Goal: Transaction & Acquisition: Purchase product/service

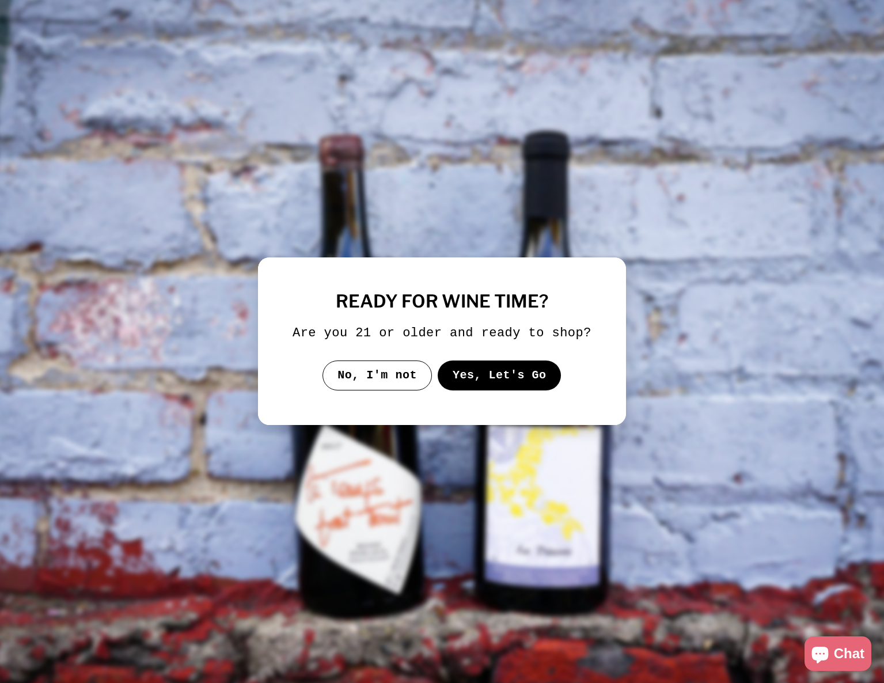
click at [477, 375] on button "Yes, Let's Go" at bounding box center [500, 376] width 124 height 30
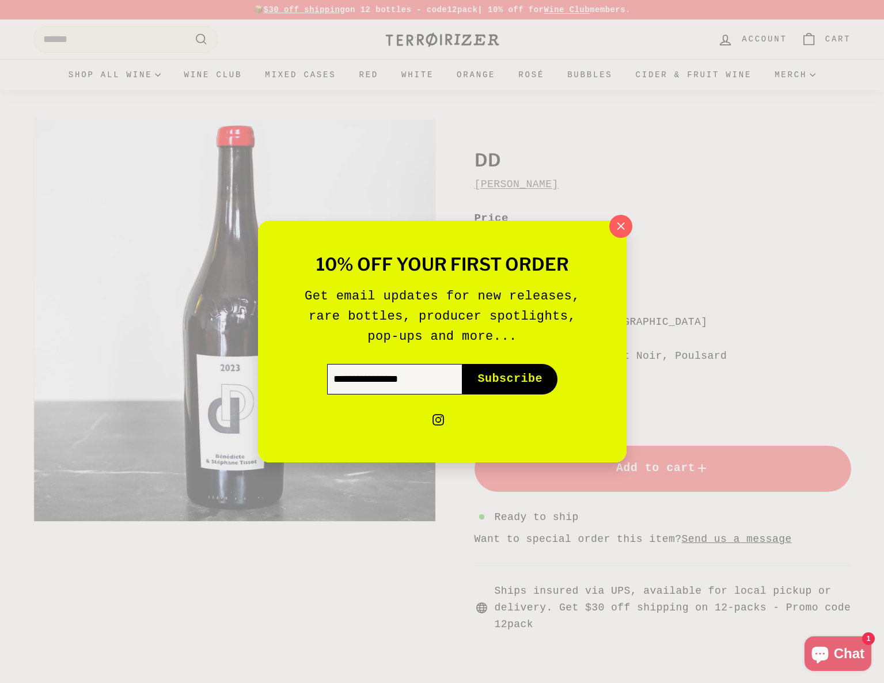
click at [398, 376] on input "Enter your email" at bounding box center [394, 379] width 135 height 30
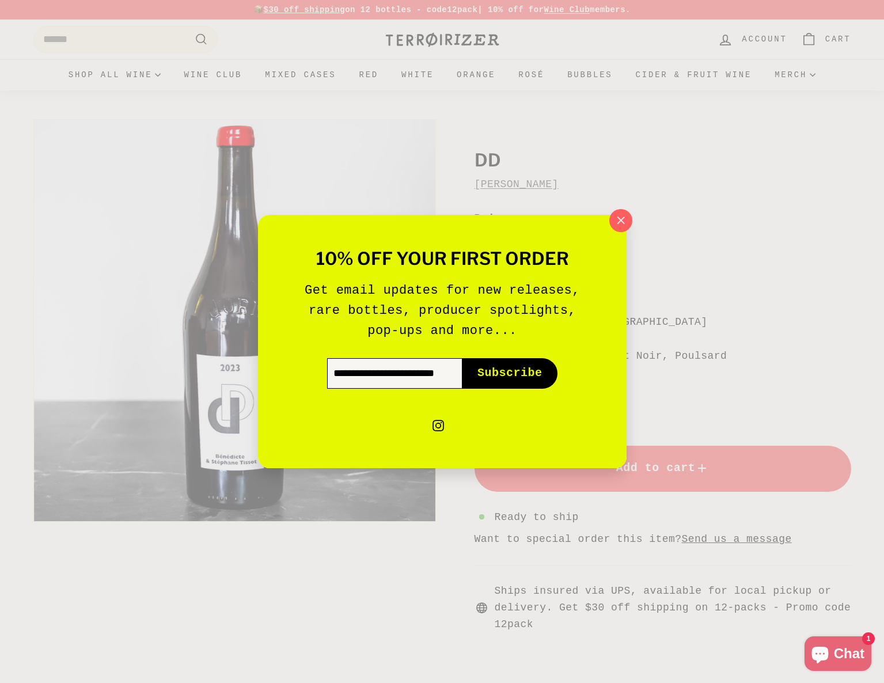
scroll to position [0, 40]
type input "**********"
click at [463, 358] on button "Subscribe icon-right-arrow" at bounding box center [510, 373] width 95 height 30
click at [506, 387] on button "Subscribe icon-right-arrow" at bounding box center [510, 373] width 95 height 30
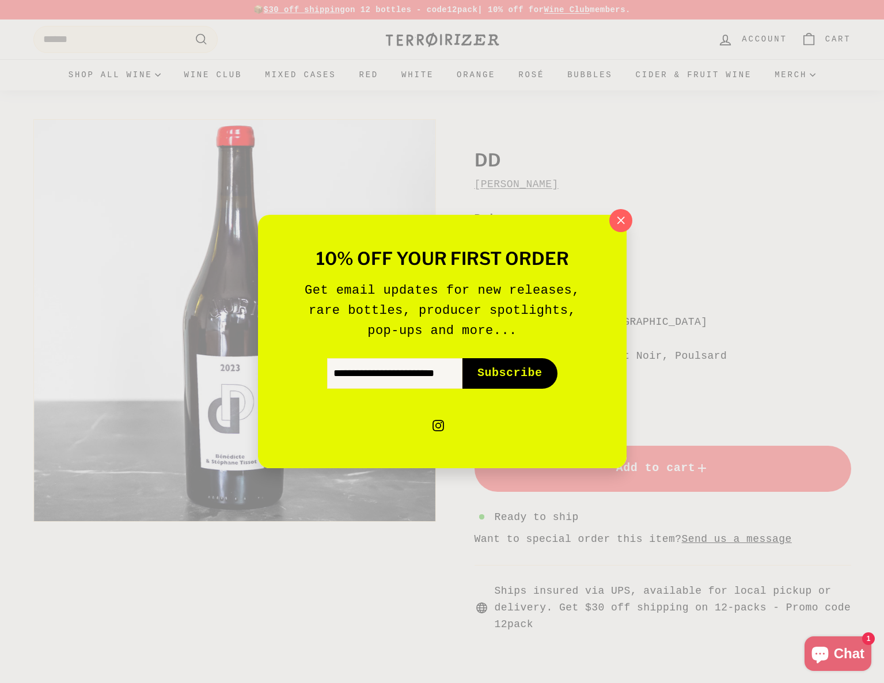
click at [505, 372] on span "Subscribe" at bounding box center [510, 373] width 65 height 16
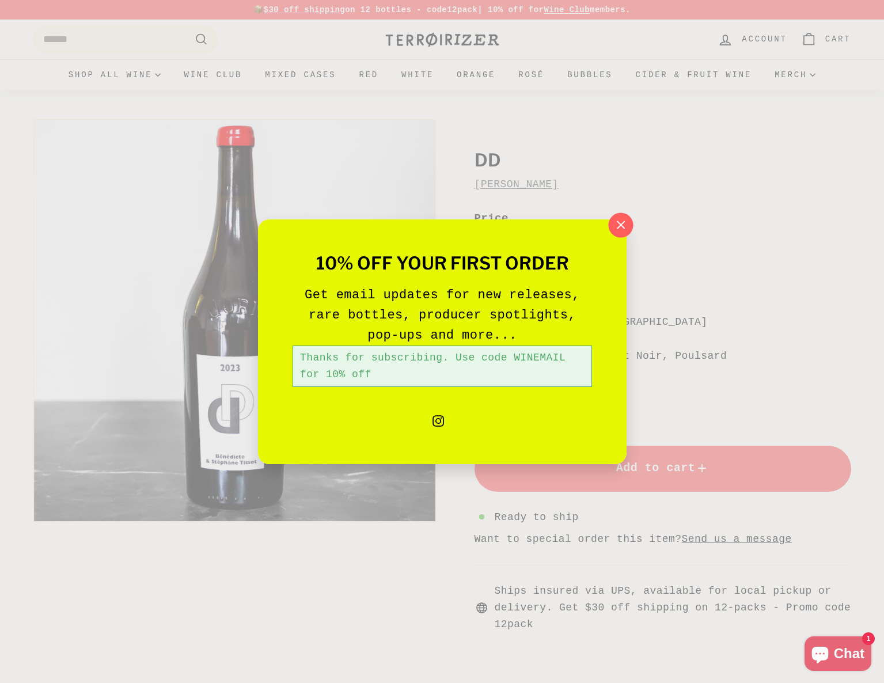
click at [626, 233] on icon "button" at bounding box center [620, 225] width 17 height 17
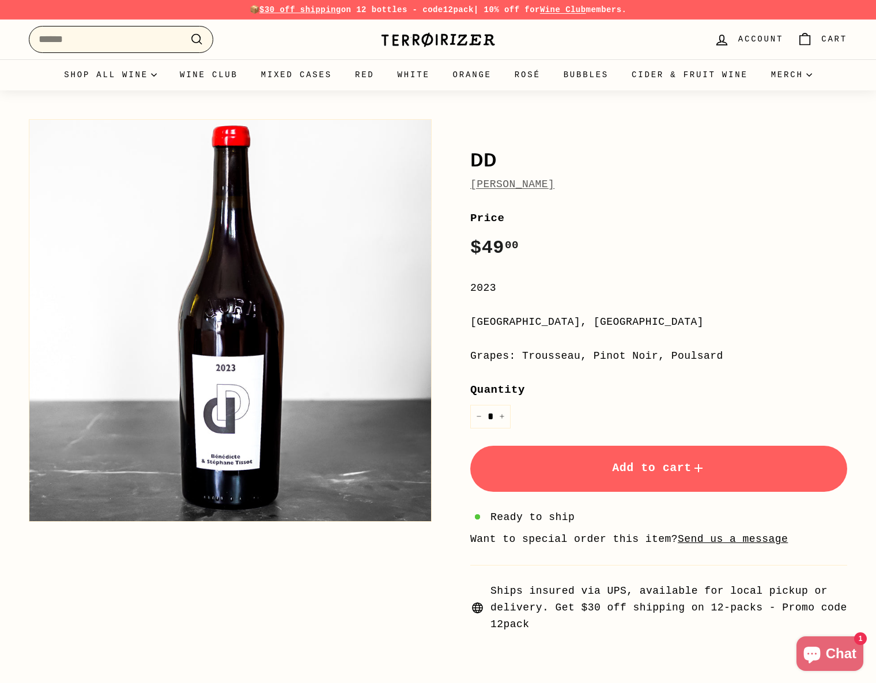
click at [159, 44] on input "Search" at bounding box center [121, 39] width 184 height 27
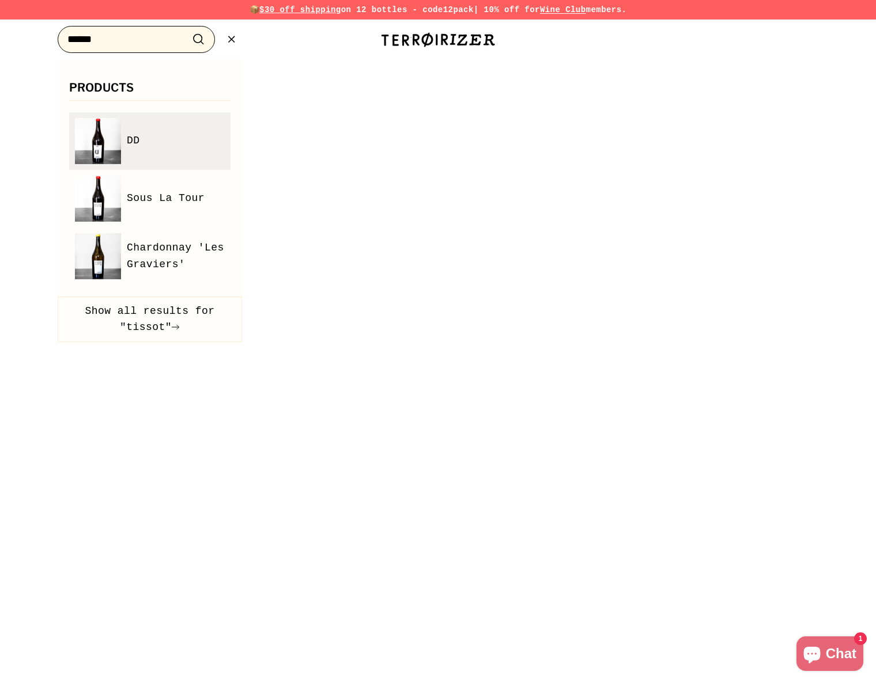
type input "******"
click at [190, 134] on link "DD" at bounding box center [150, 141] width 150 height 46
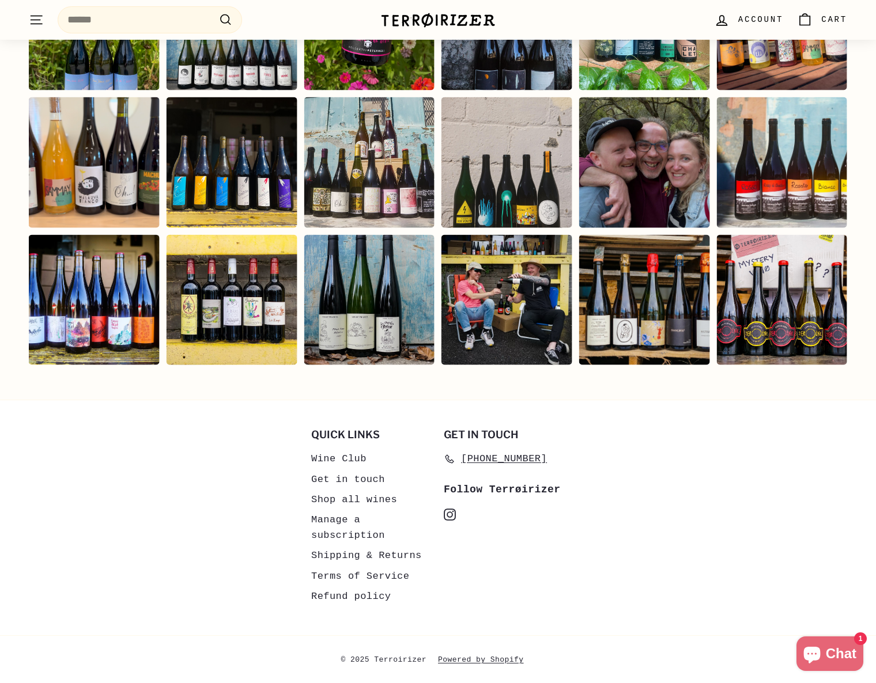
scroll to position [2296, 0]
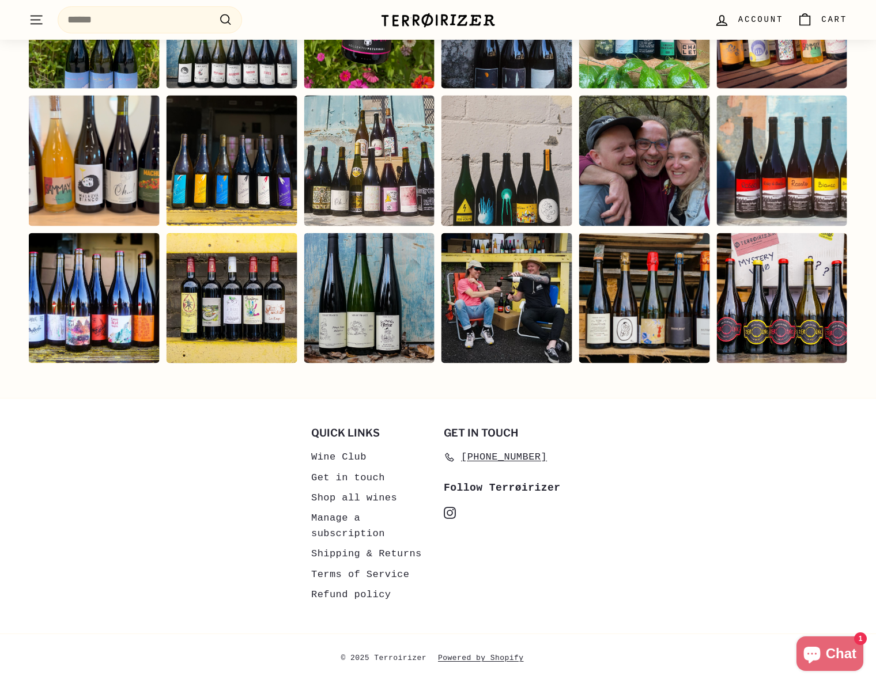
click at [357, 556] on link "Shipping & Returns" at bounding box center [366, 554] width 111 height 20
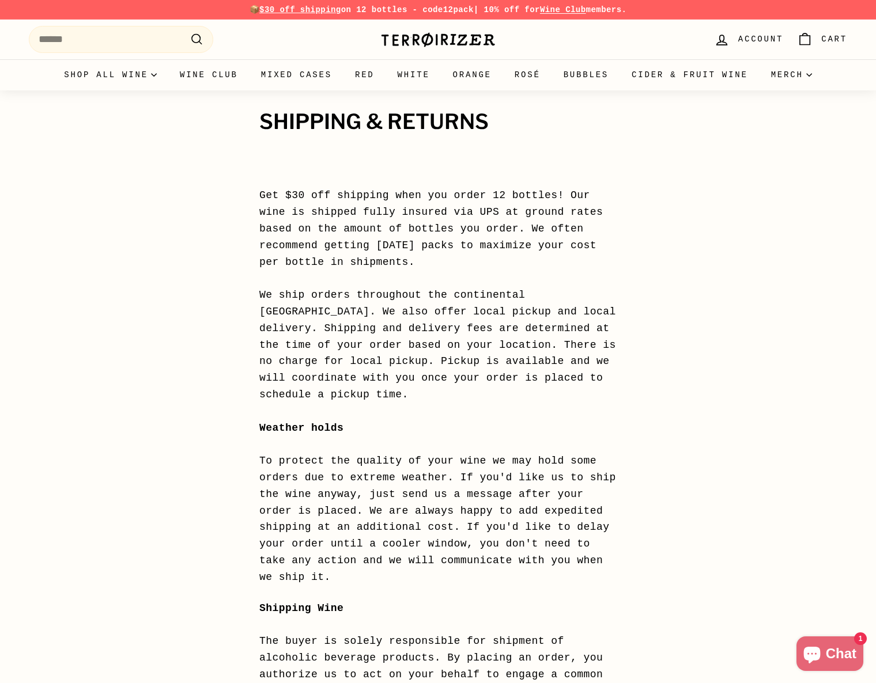
click at [471, 43] on img at bounding box center [437, 40] width 115 height 16
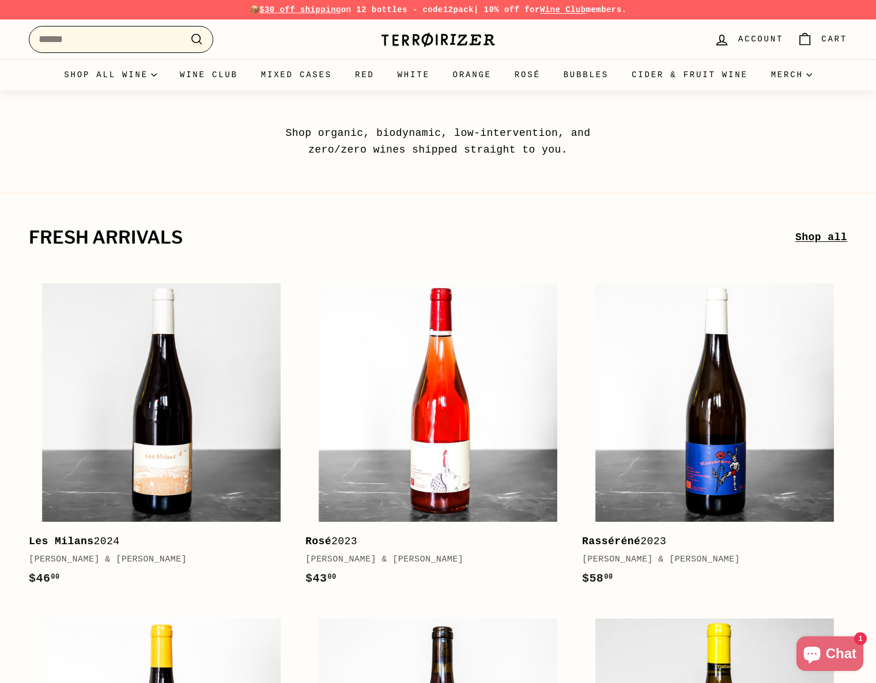
click at [70, 31] on input "Search" at bounding box center [121, 39] width 184 height 27
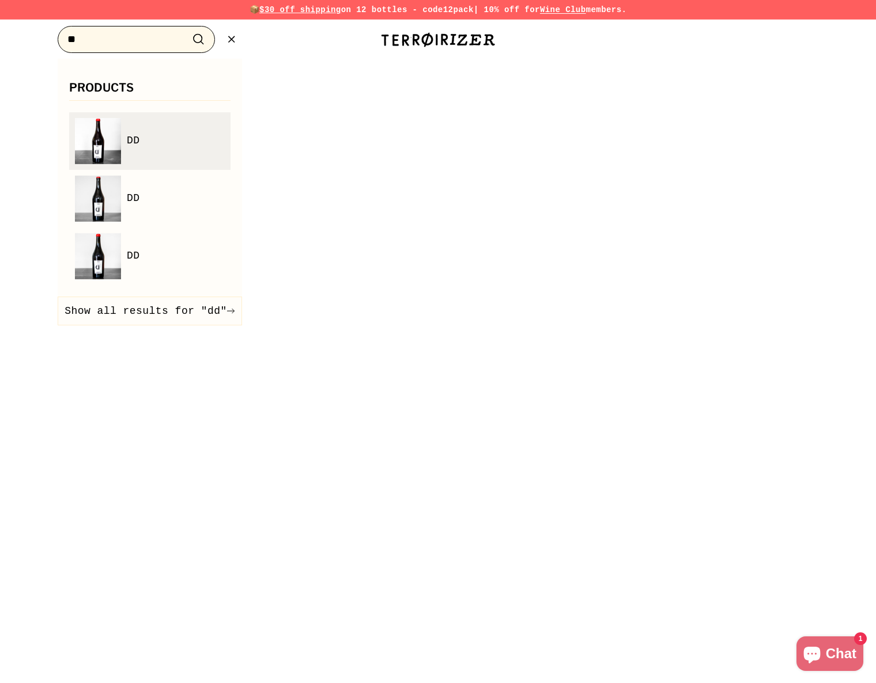
type input "**"
click at [92, 138] on img at bounding box center [98, 141] width 46 height 46
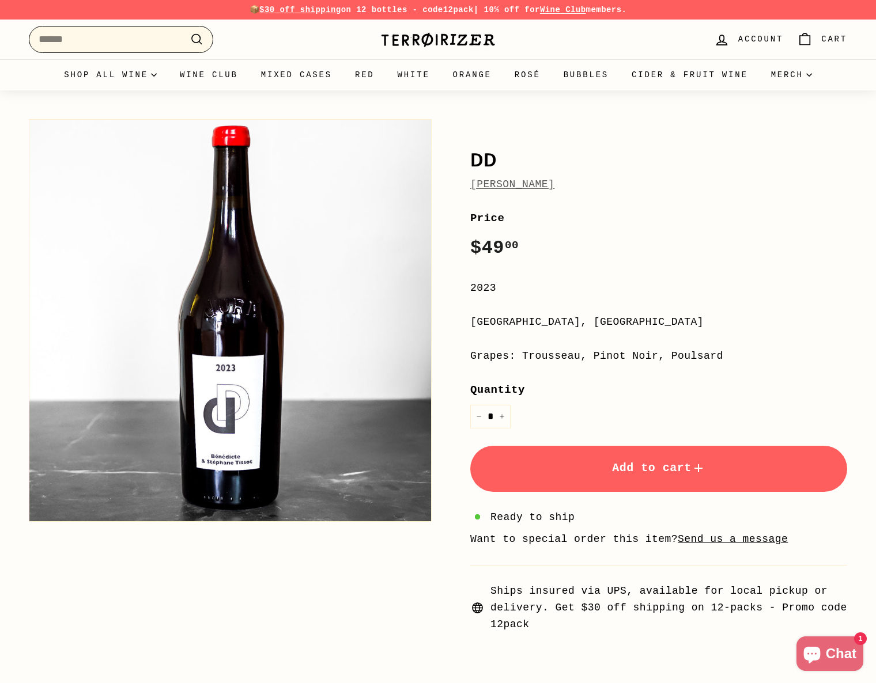
click at [82, 34] on input "Search" at bounding box center [121, 39] width 184 height 27
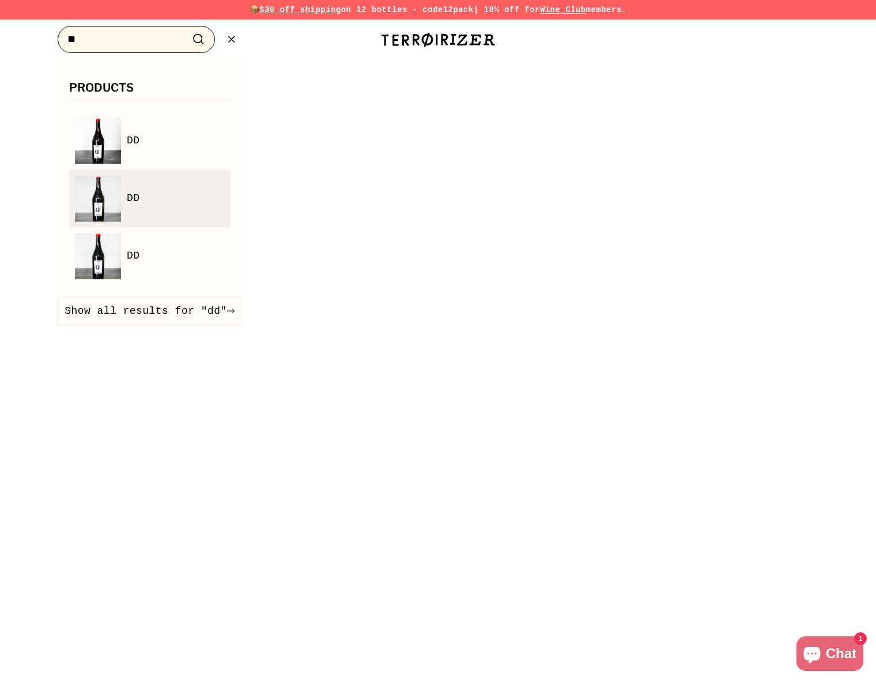
type input "**"
click at [92, 198] on img at bounding box center [98, 199] width 46 height 46
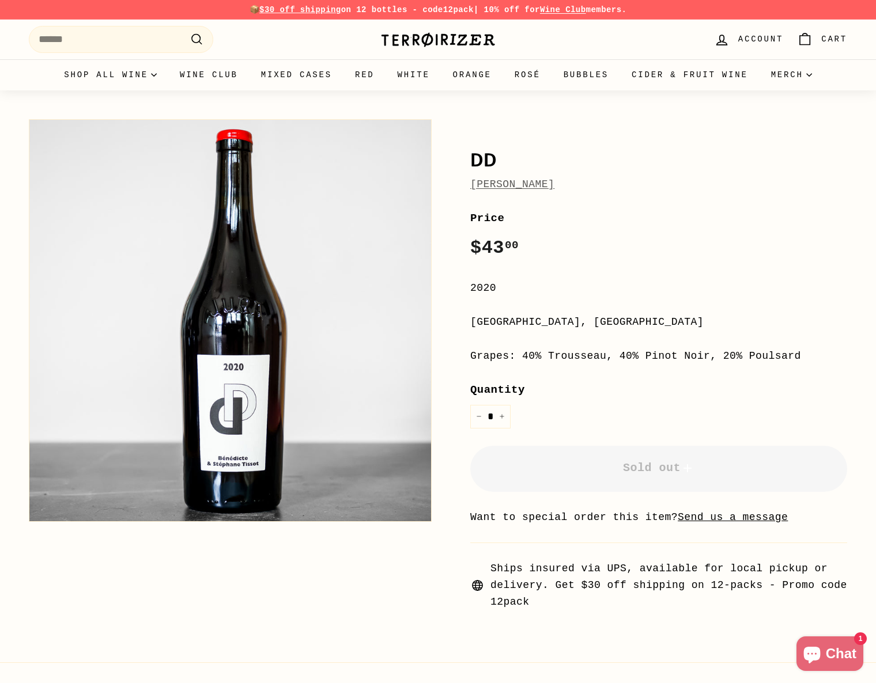
click at [554, 185] on link "Stéphane Tissot" at bounding box center [512, 185] width 84 height 12
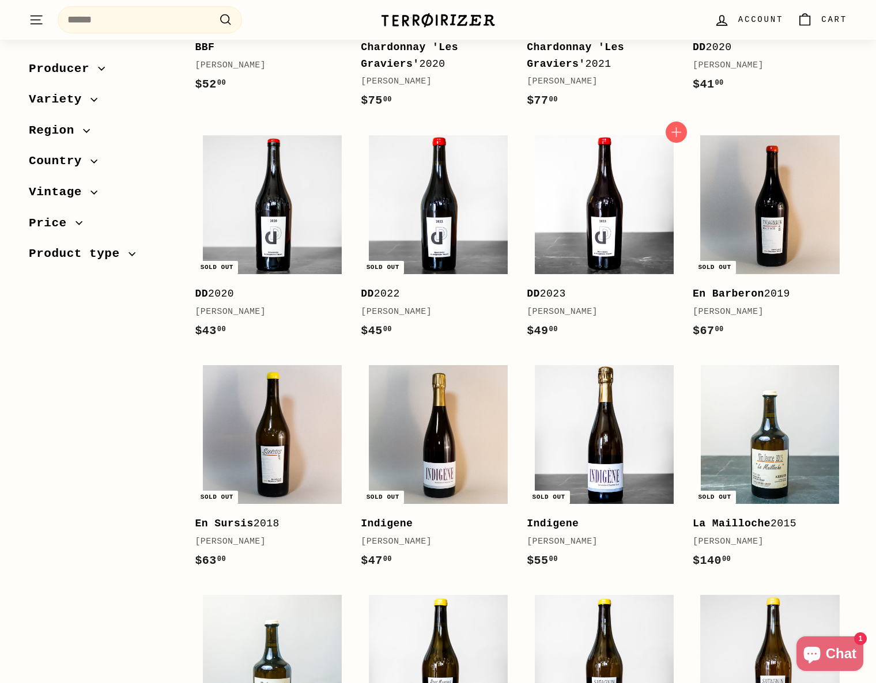
scroll to position [109, 0]
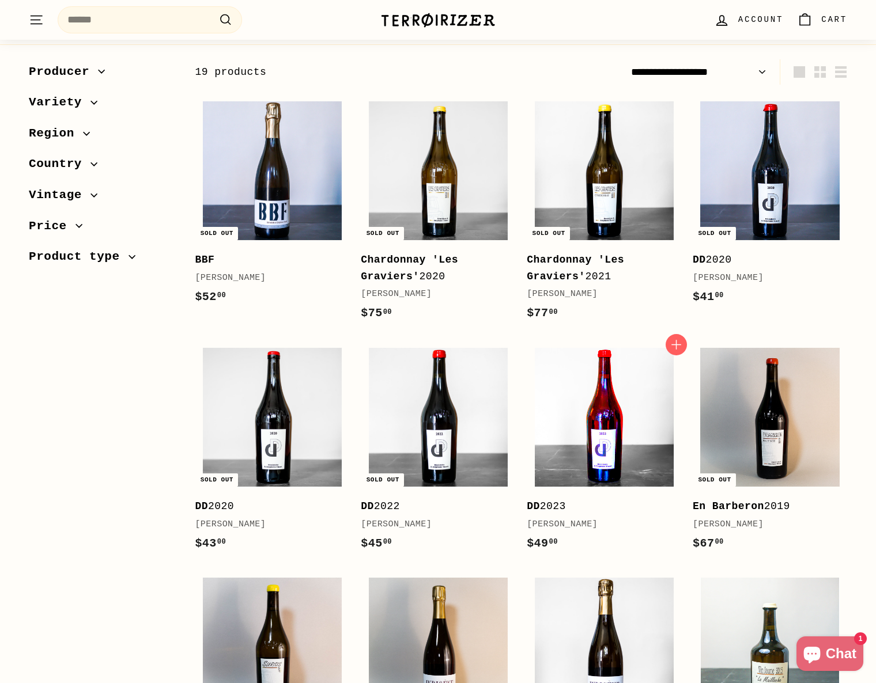
click at [591, 377] on img at bounding box center [604, 417] width 139 height 139
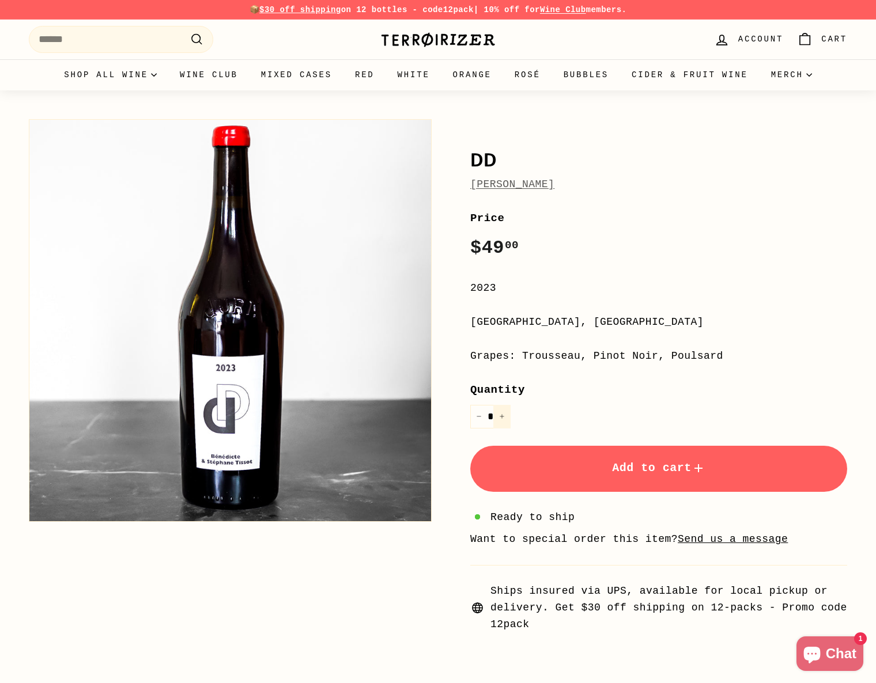
click at [506, 413] on button "+" at bounding box center [501, 417] width 17 height 24
click at [506, 414] on button "+" at bounding box center [501, 417] width 17 height 24
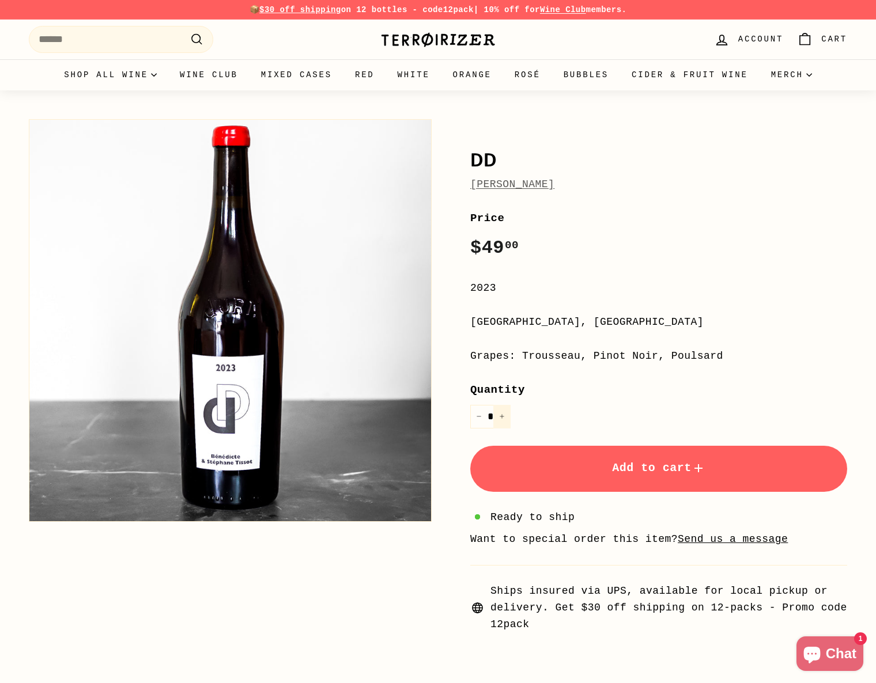
click at [506, 414] on button "+" at bounding box center [501, 417] width 17 height 24
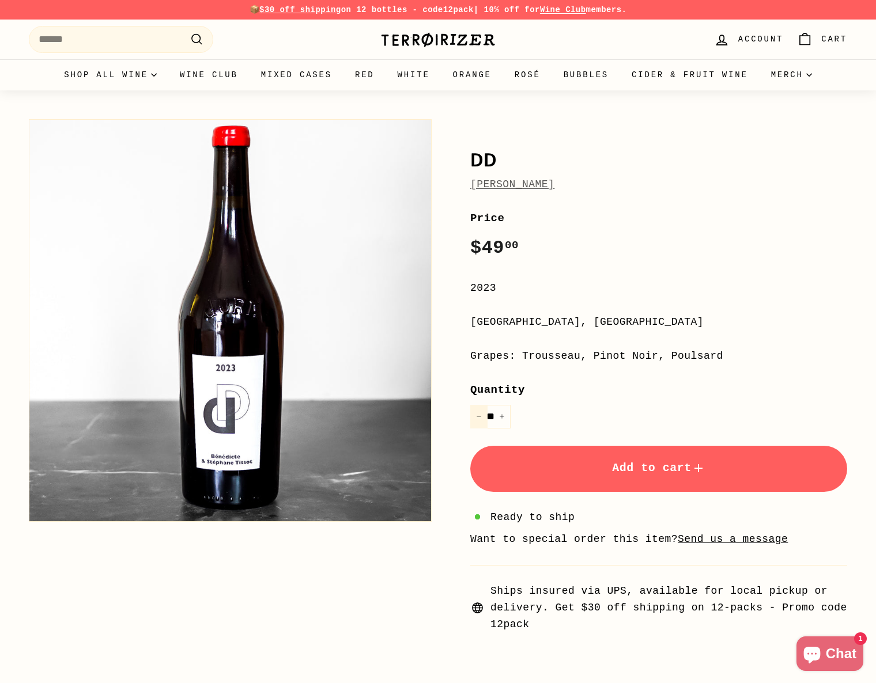
click at [483, 417] on button "−" at bounding box center [478, 417] width 17 height 24
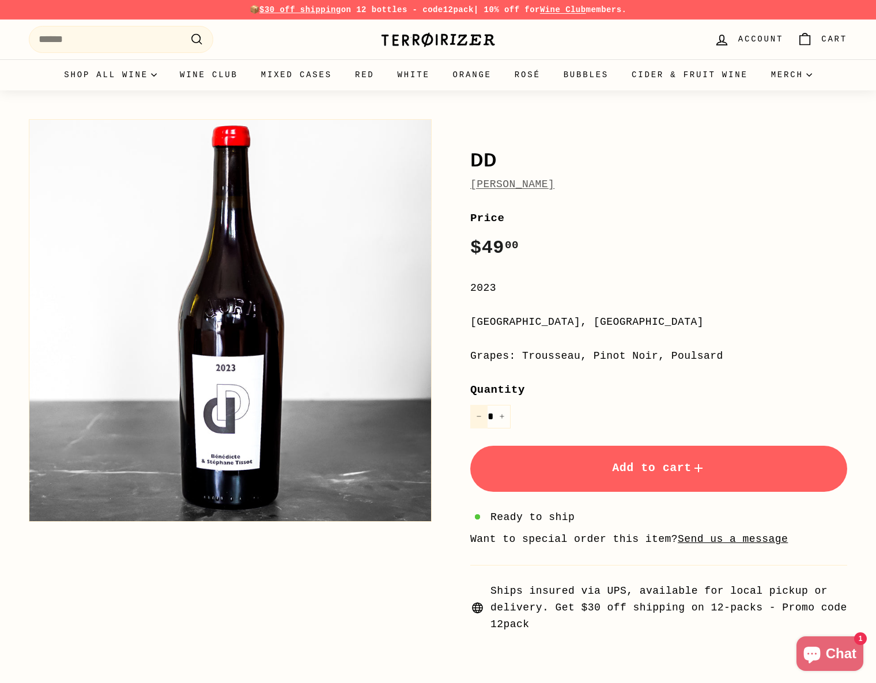
click at [483, 417] on button "−" at bounding box center [478, 417] width 17 height 24
type input "*"
click at [597, 467] on button "Add to cart" at bounding box center [658, 469] width 377 height 46
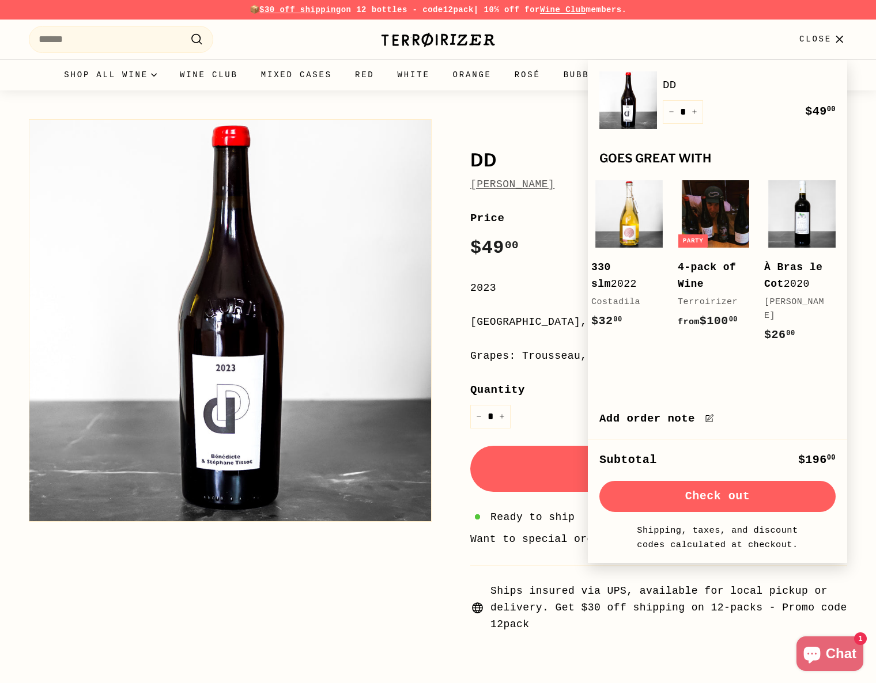
scroll to position [0, 455]
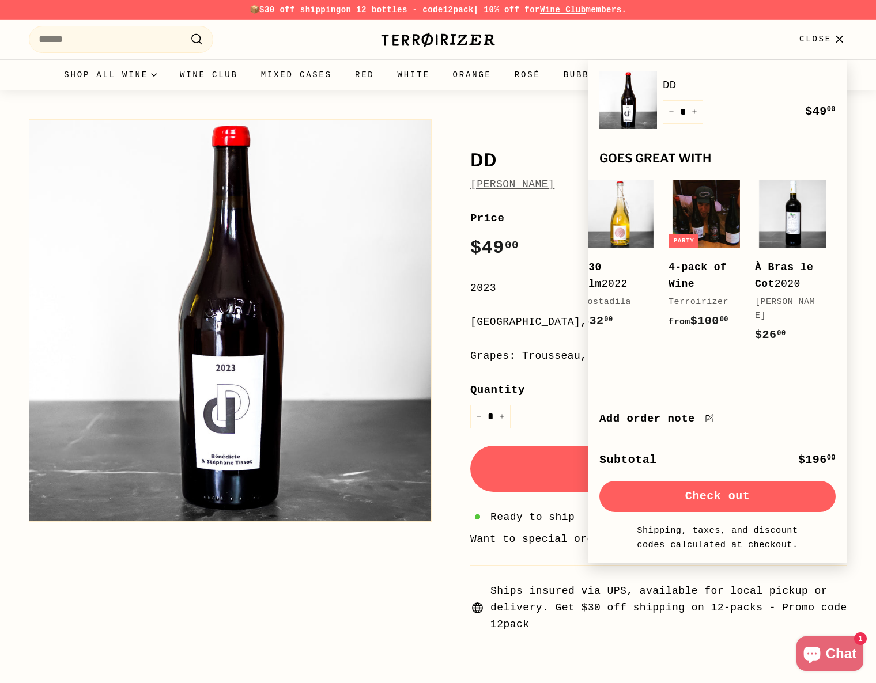
click at [458, 398] on div "DD Stéphane Tissot Price Regular price $49 00 $49.00 / 2023 Jura, France Grapes…" at bounding box center [645, 374] width 403 height 520
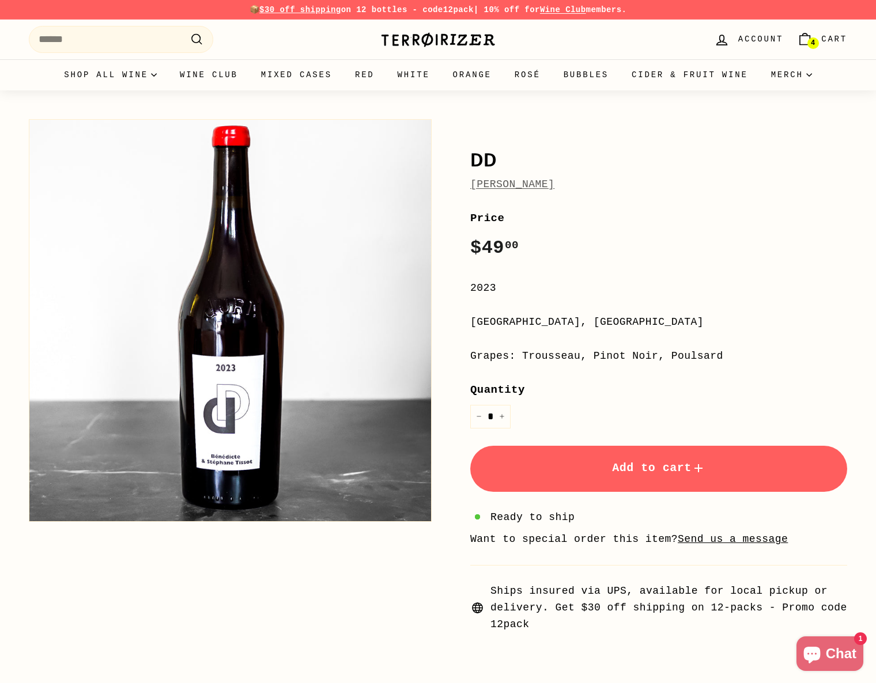
click at [826, 44] on span "Cart" at bounding box center [834, 39] width 26 height 13
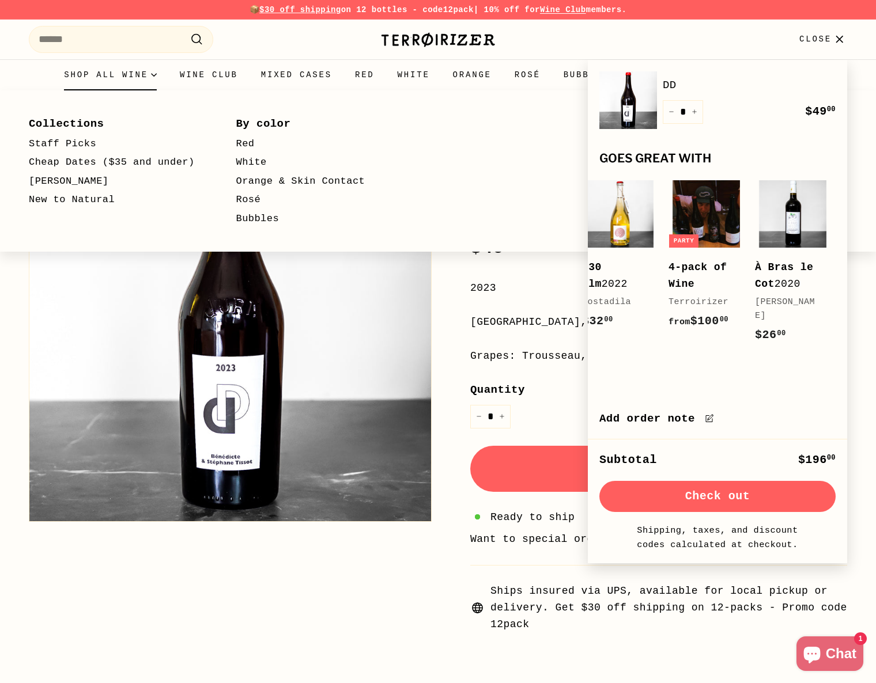
click at [102, 73] on summary "Shop all wine" at bounding box center [110, 74] width 116 height 31
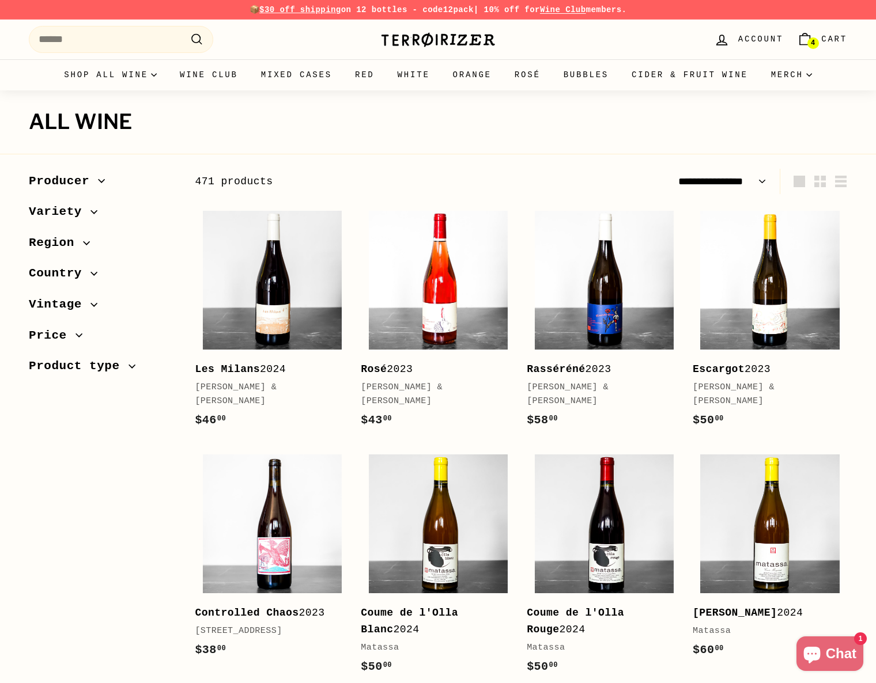
select select "**********"
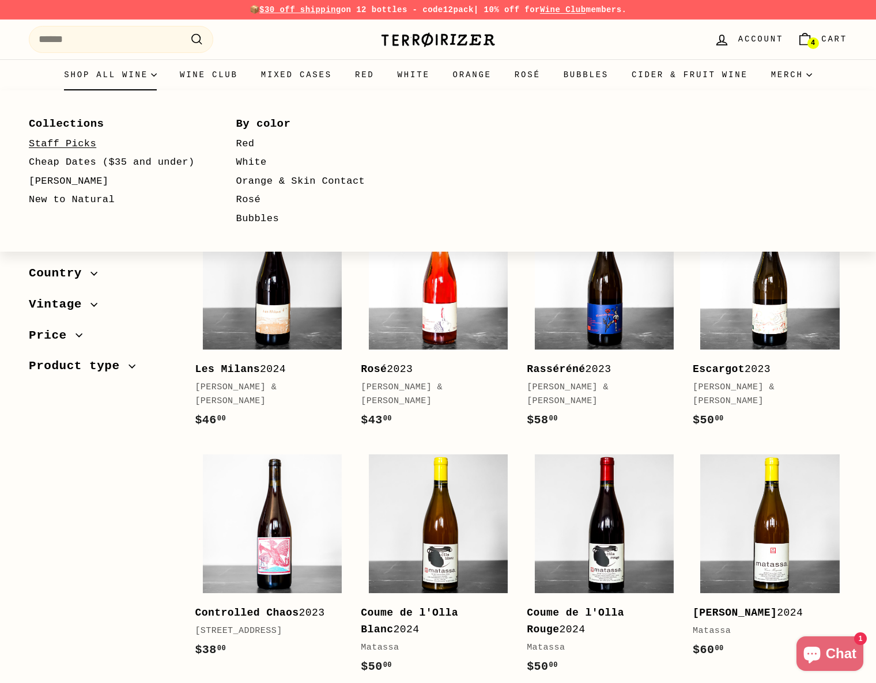
click at [68, 146] on link "Staff Picks" at bounding box center [116, 144] width 174 height 19
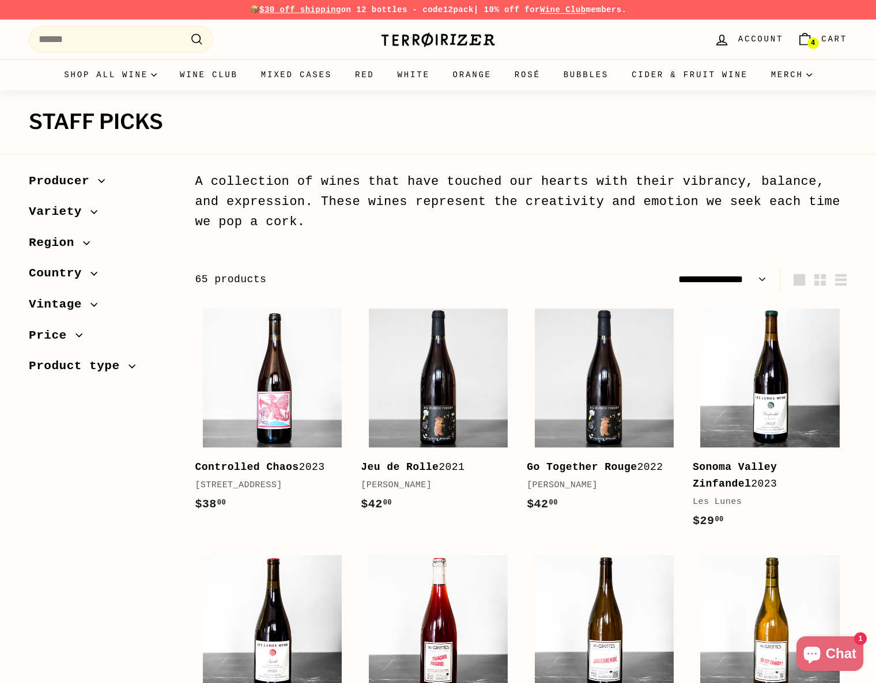
select select "**********"
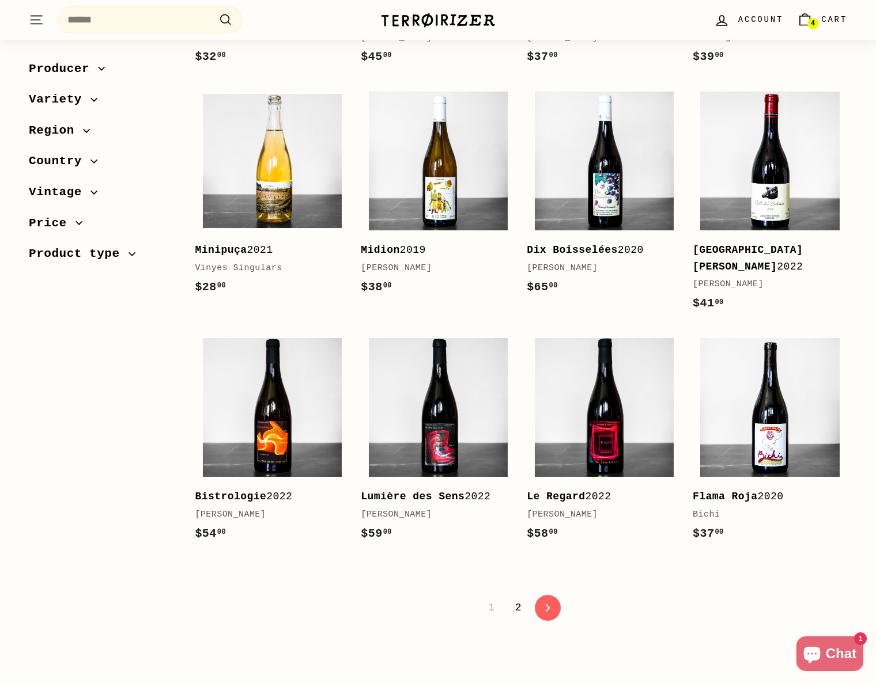
scroll to position [2149, 0]
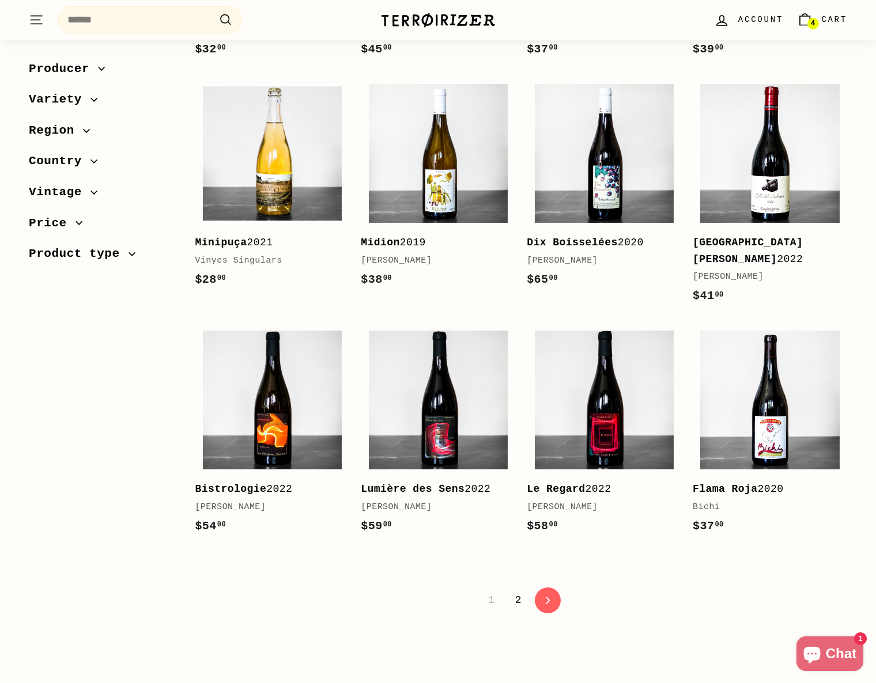
click at [75, 126] on span "Region" at bounding box center [56, 131] width 54 height 20
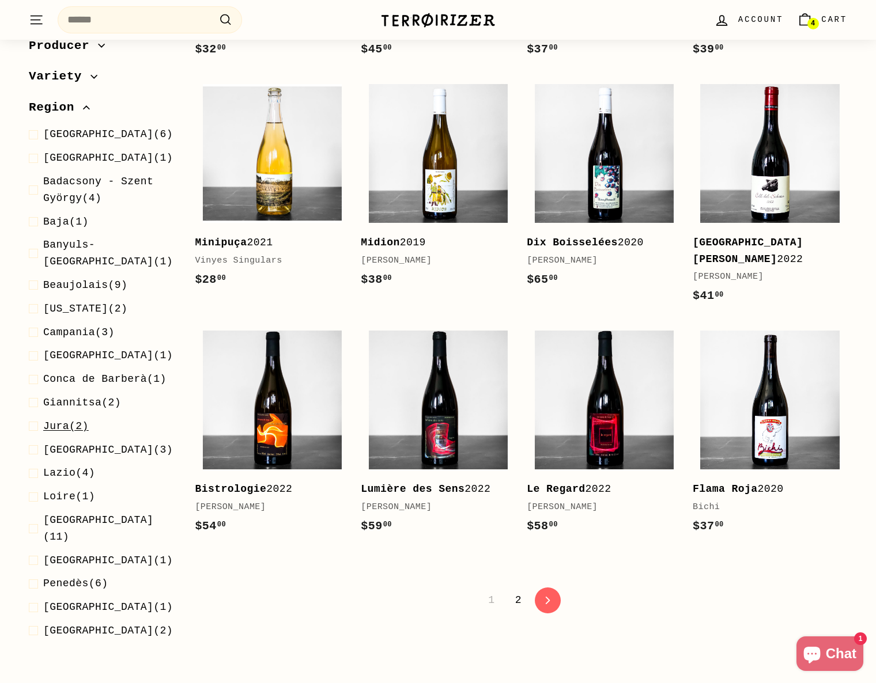
click at [36, 418] on span at bounding box center [36, 426] width 14 height 17
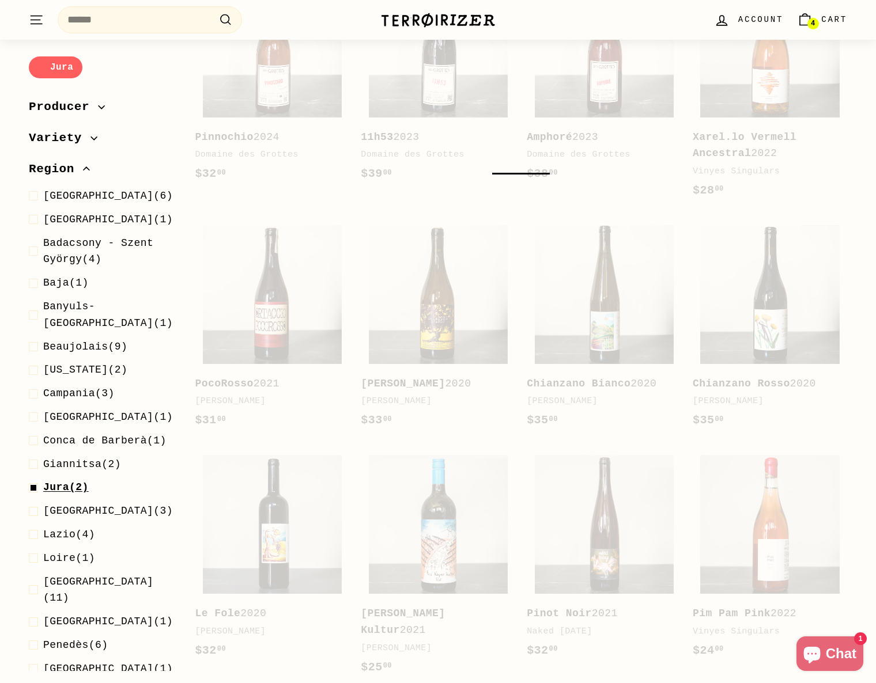
scroll to position [84, 0]
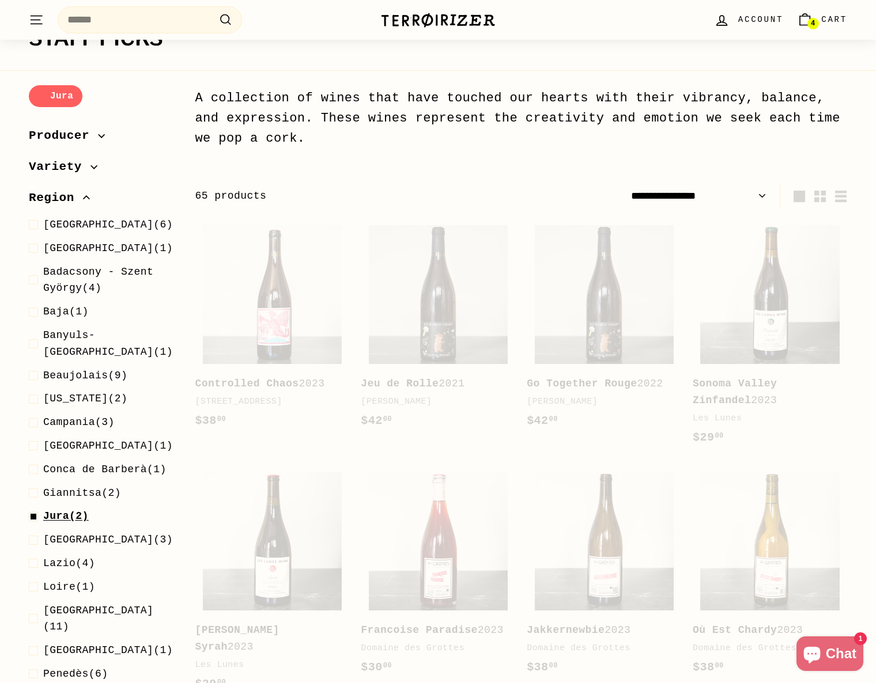
select select "**********"
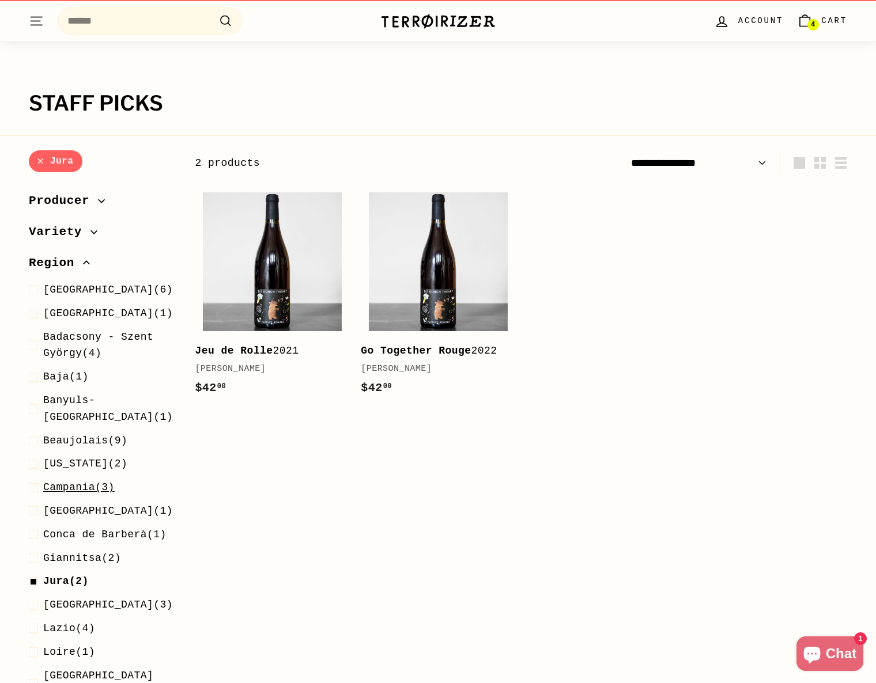
scroll to position [0, 0]
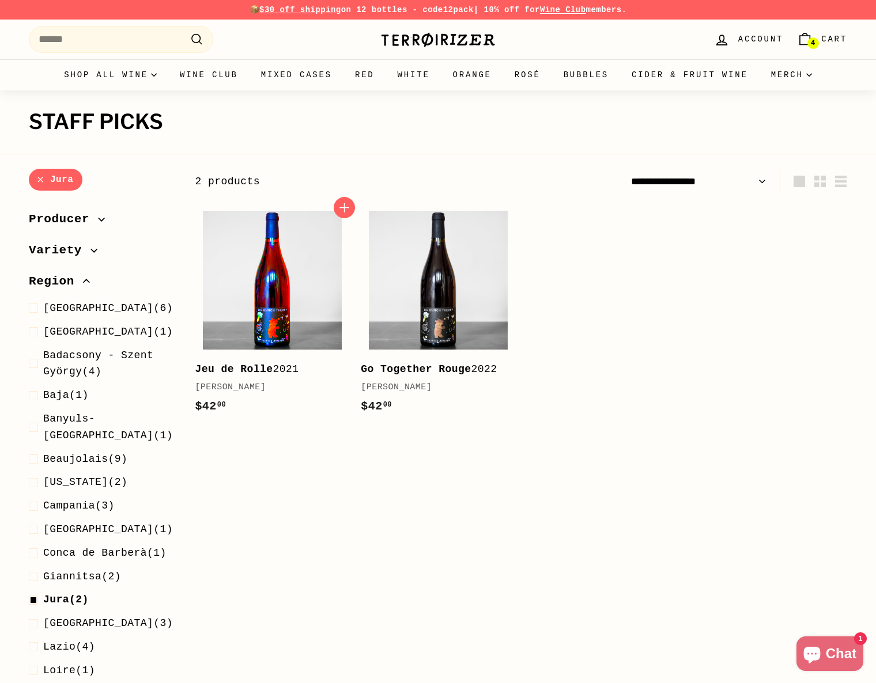
click at [266, 322] on img at bounding box center [272, 280] width 139 height 139
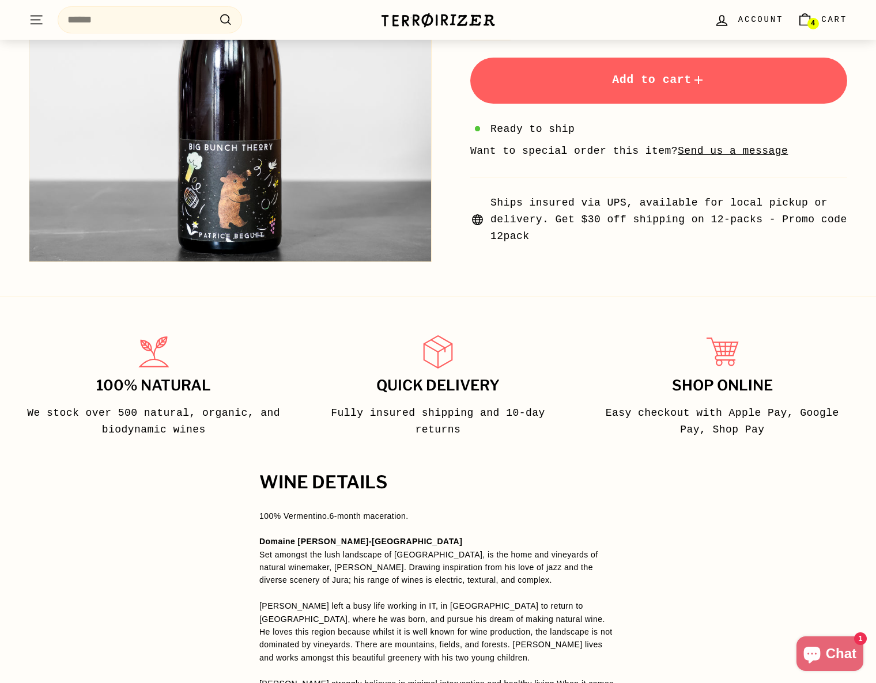
scroll to position [666, 0]
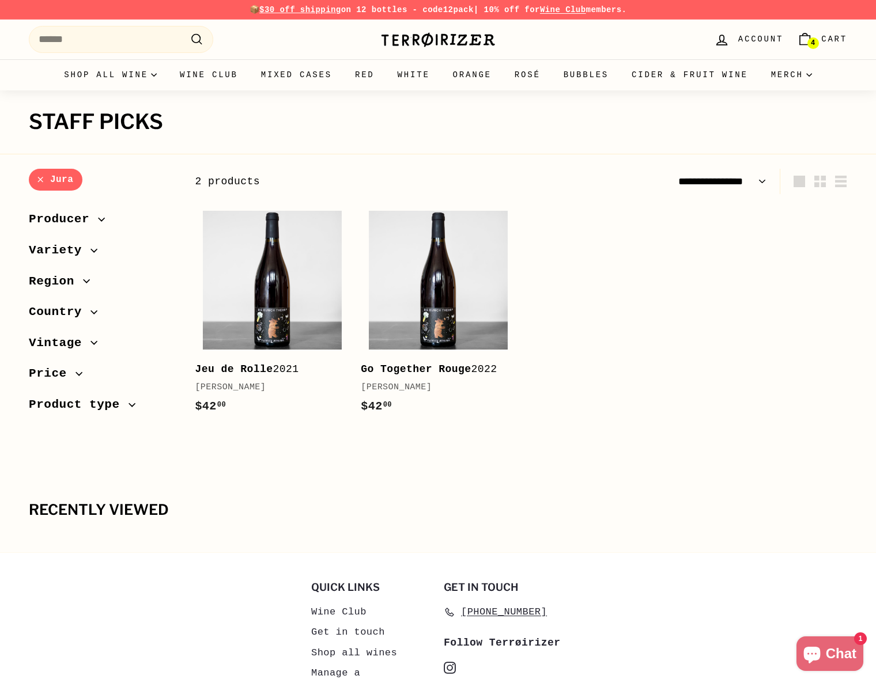
select select "**********"
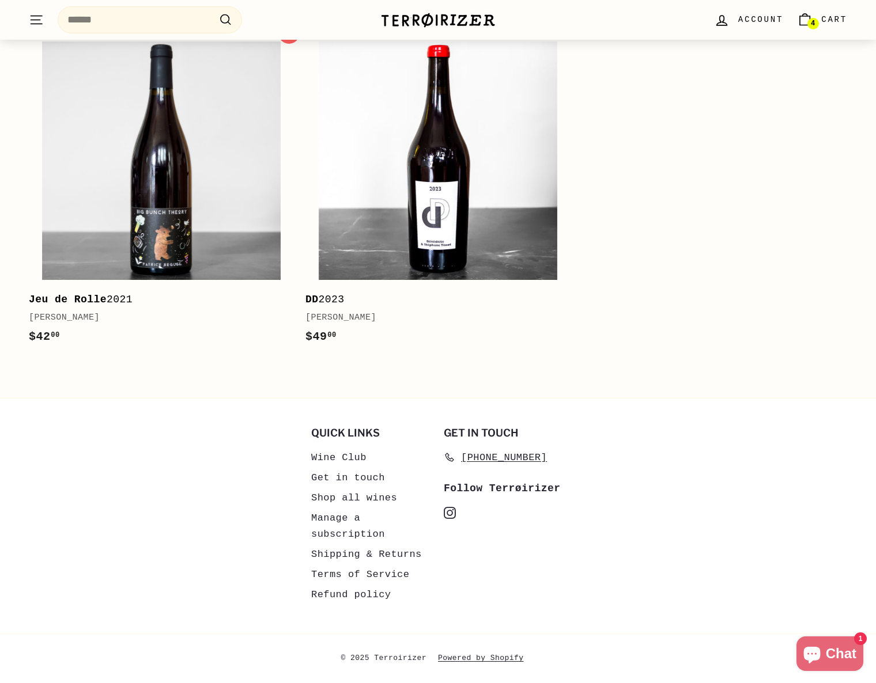
select select "**********"
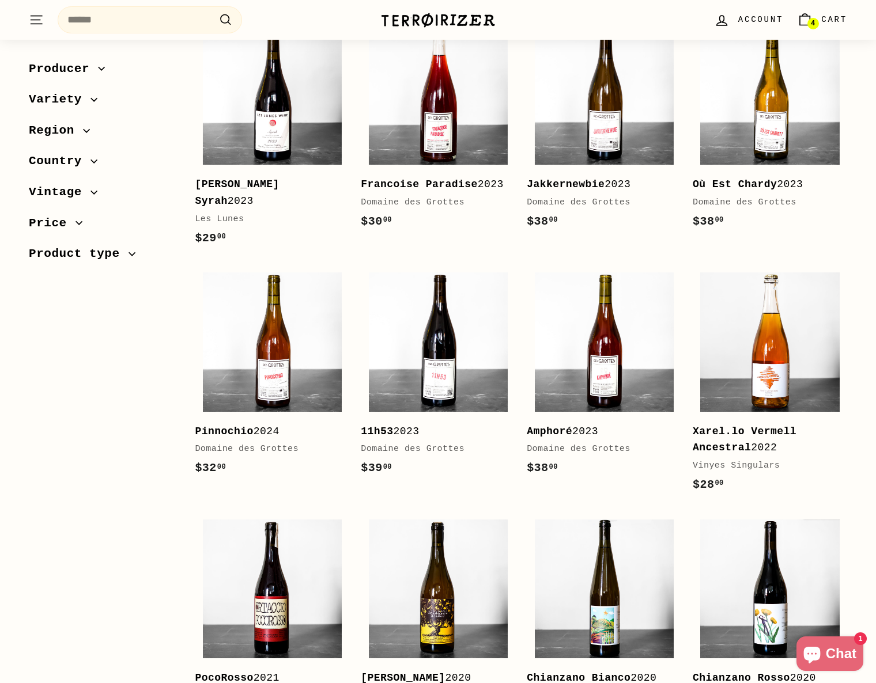
scroll to position [123, 0]
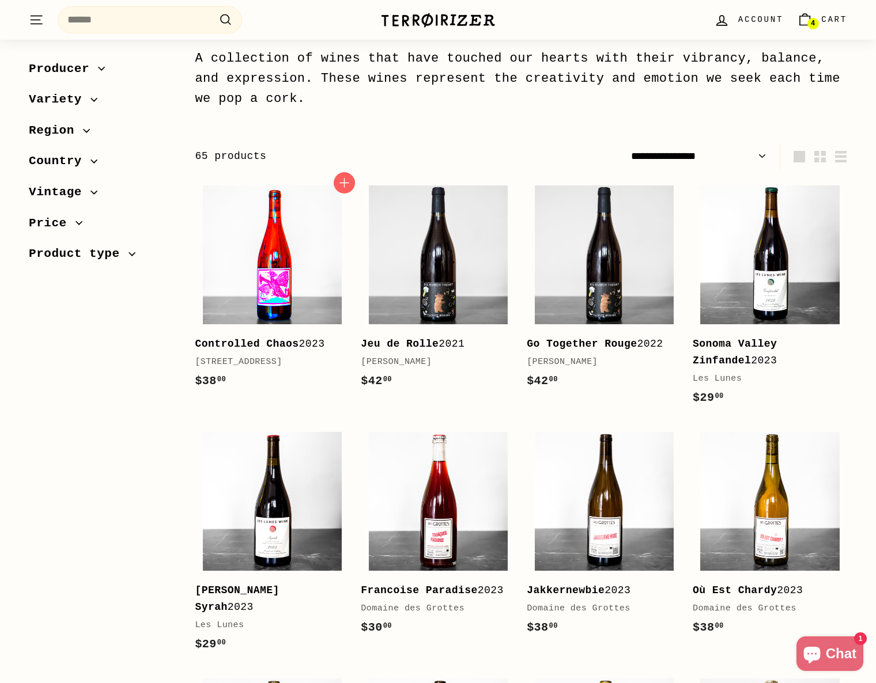
drag, startPoint x: 228, startPoint y: 325, endPoint x: 228, endPoint y: 337, distance: 12.1
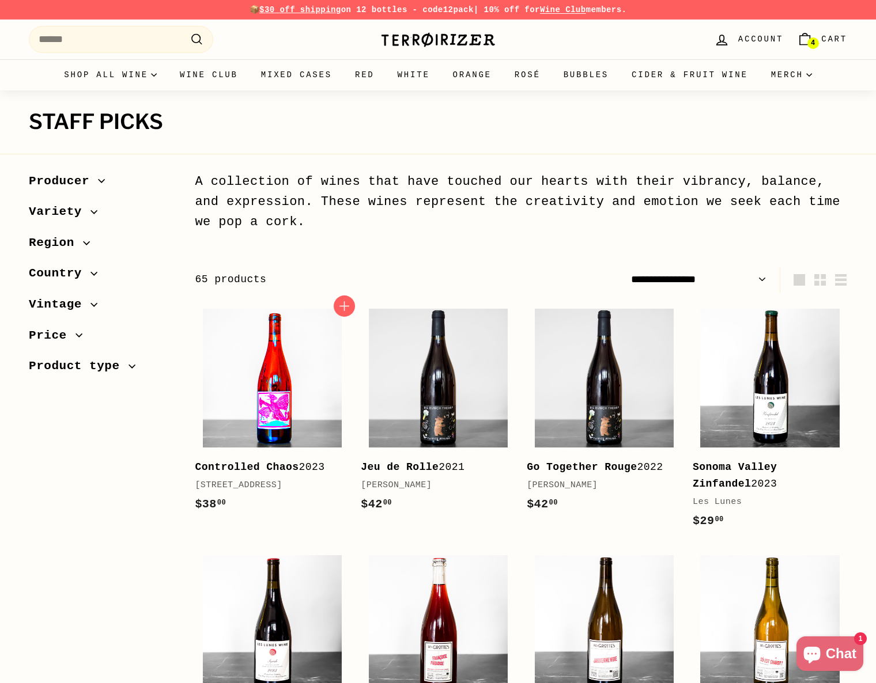
scroll to position [123, 0]
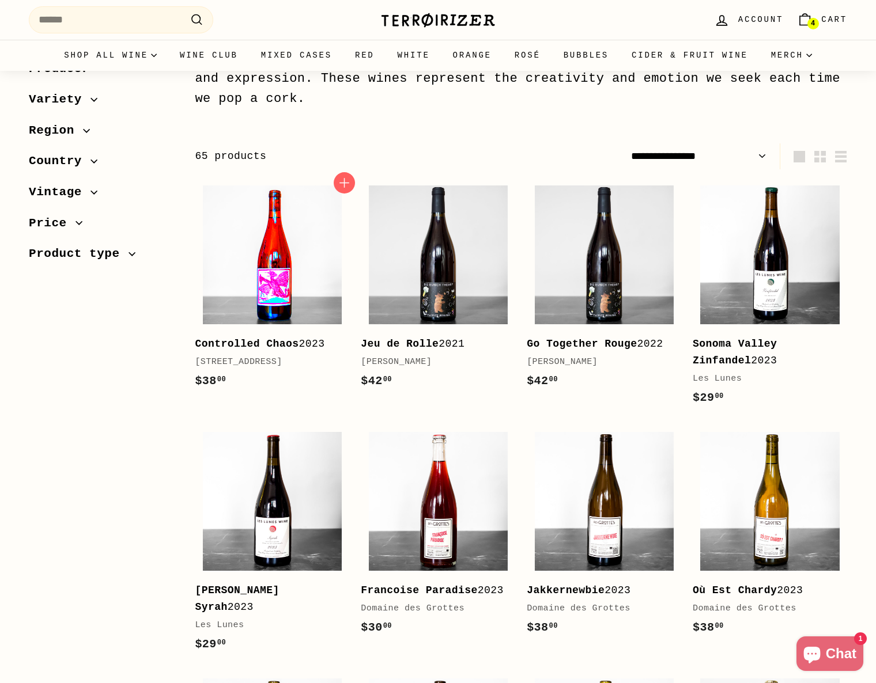
select select "**********"
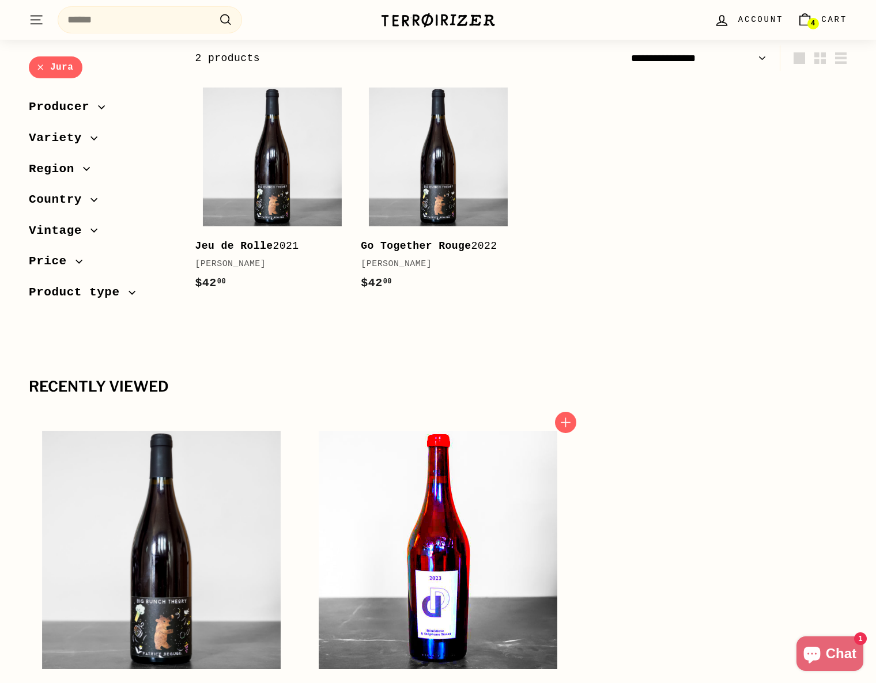
click at [496, 557] on img at bounding box center [438, 550] width 239 height 239
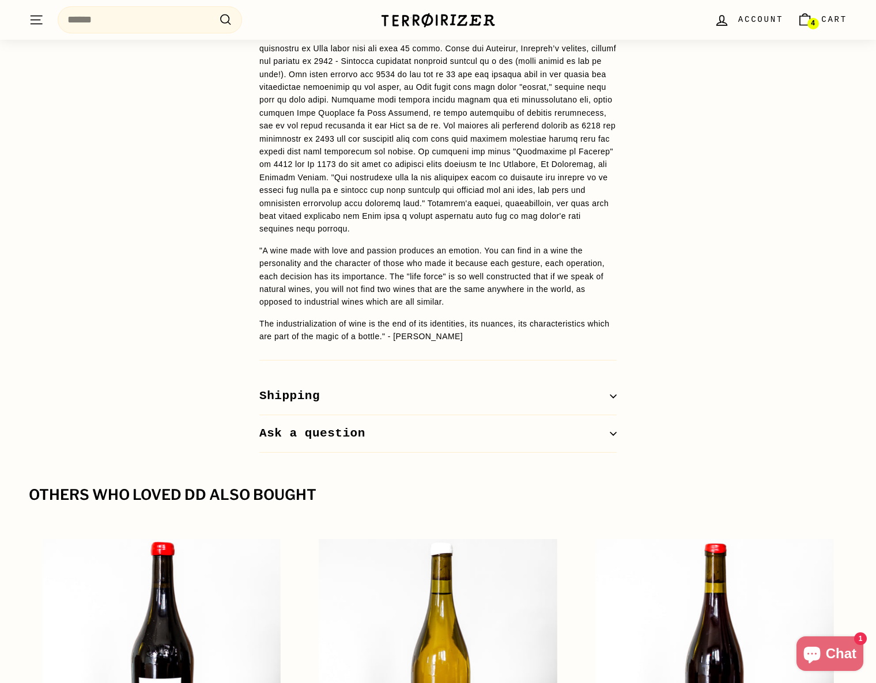
scroll to position [971, 0]
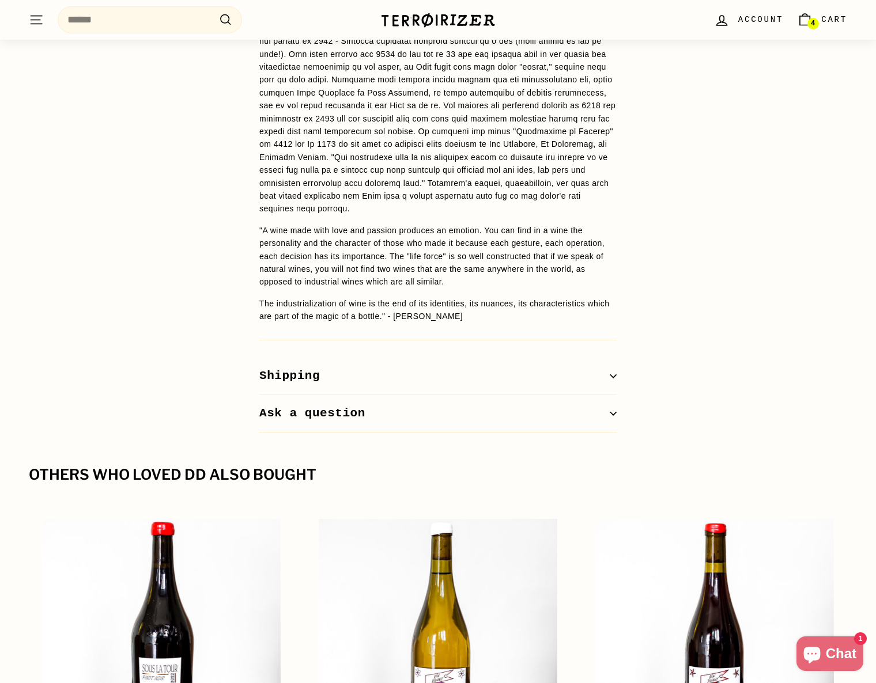
click at [342, 354] on div "WINE DETAILS From Stéphane Tissot's biodynamic vineyard in Arbois, named for St…" at bounding box center [437, 162] width 403 height 542
click at [343, 364] on button "Shipping" at bounding box center [437, 376] width 357 height 37
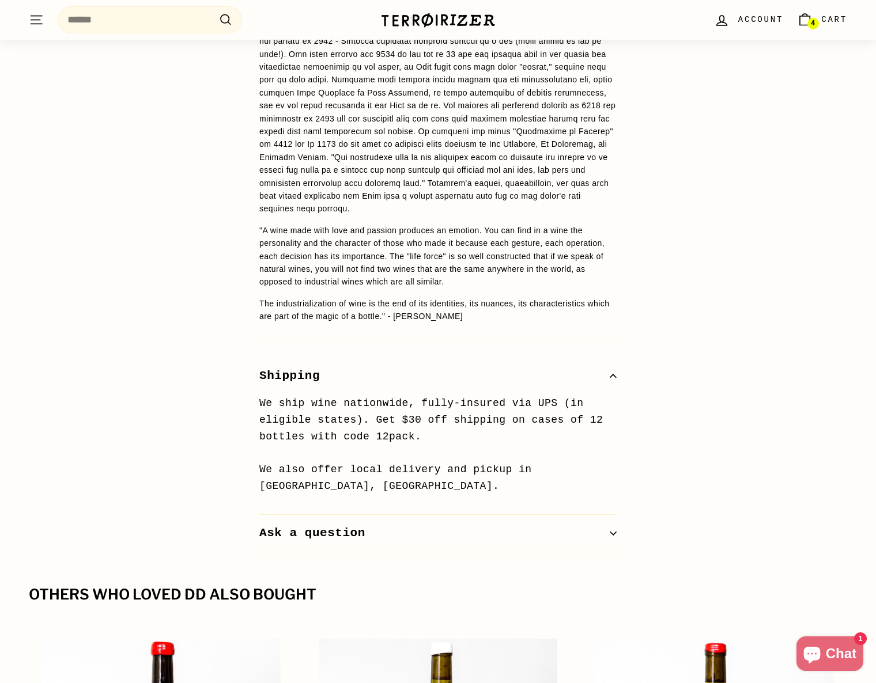
click at [295, 542] on button "Ask a question" at bounding box center [437, 533] width 357 height 37
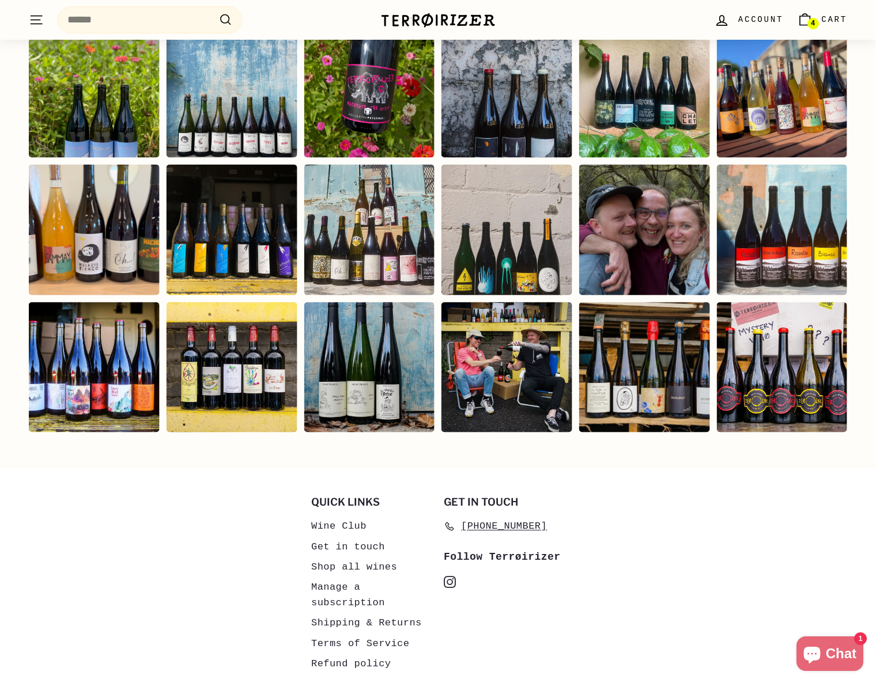
scroll to position [2713, 0]
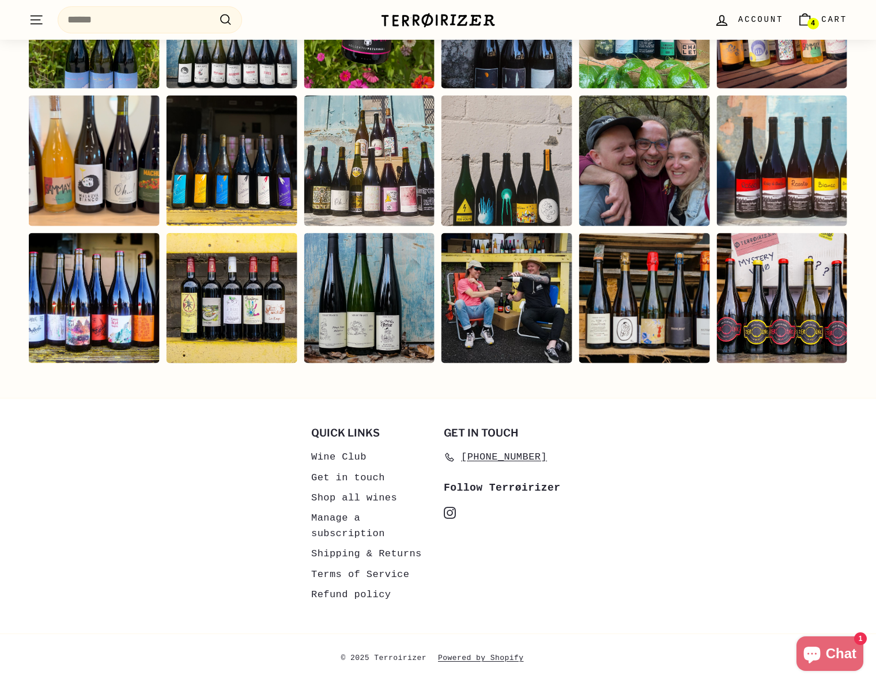
click at [338, 558] on link "Shipping & Returns" at bounding box center [366, 554] width 111 height 20
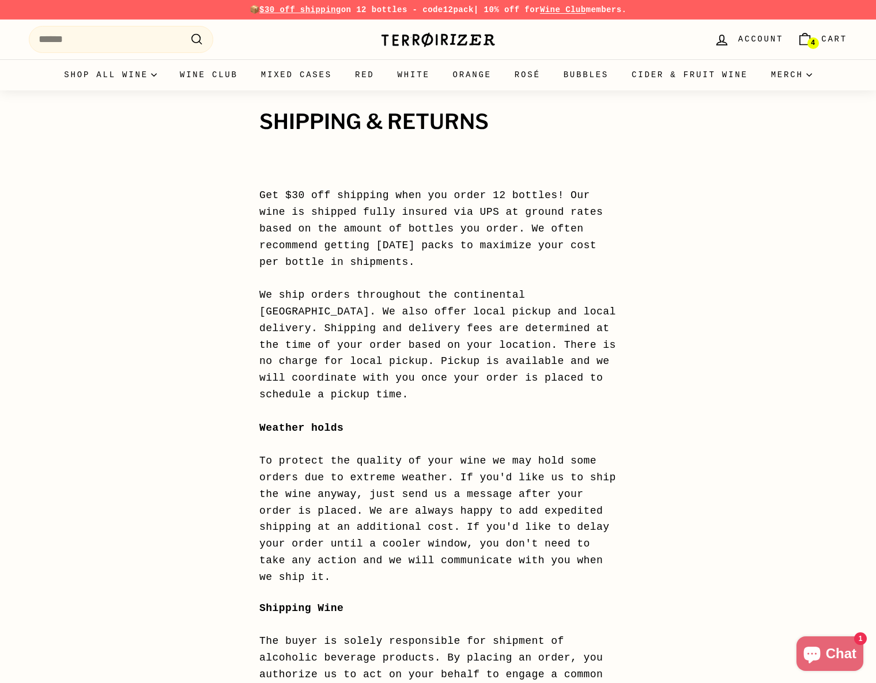
click at [807, 35] on icon "Cart" at bounding box center [805, 34] width 5 height 2
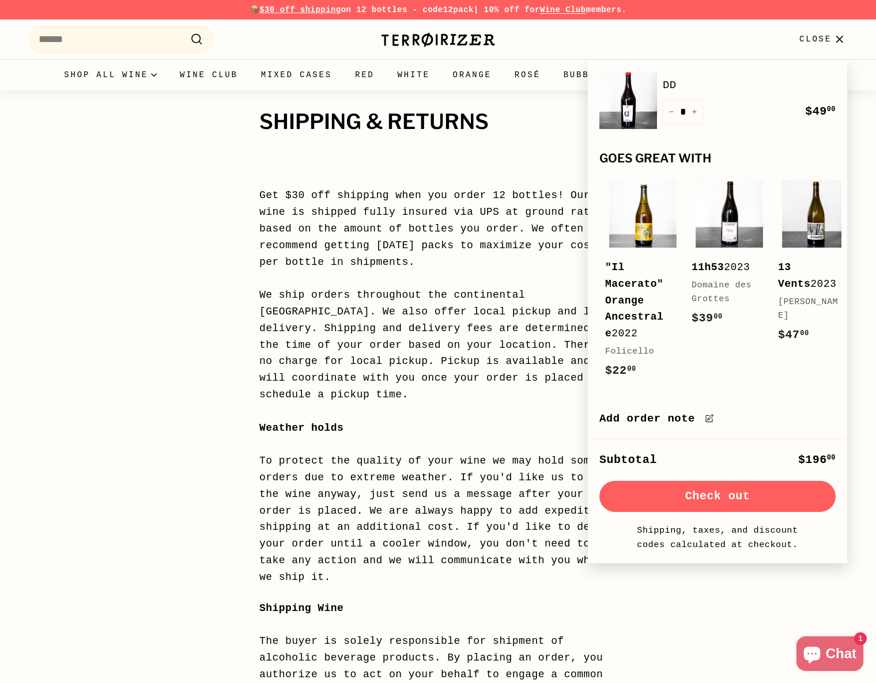
click at [729, 502] on button "Check out" at bounding box center [717, 496] width 236 height 31
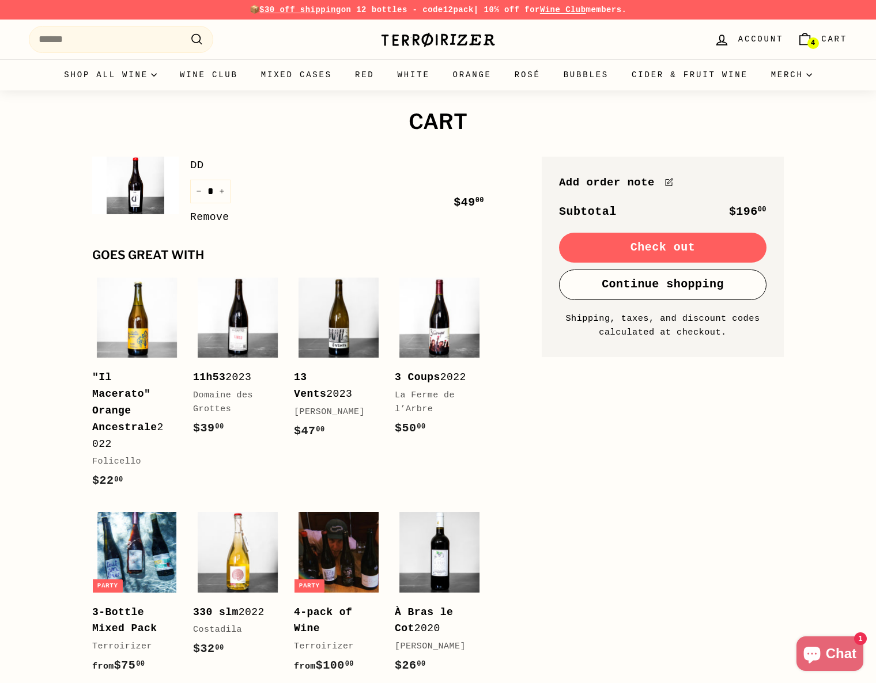
click at [821, 47] on link "4 Cart" at bounding box center [822, 39] width 64 height 34
click at [195, 188] on button "−" at bounding box center [198, 192] width 17 height 24
type input "*"
click at [638, 243] on button "Check out" at bounding box center [662, 248] width 207 height 30
click at [220, 196] on button "+" at bounding box center [221, 192] width 17 height 24
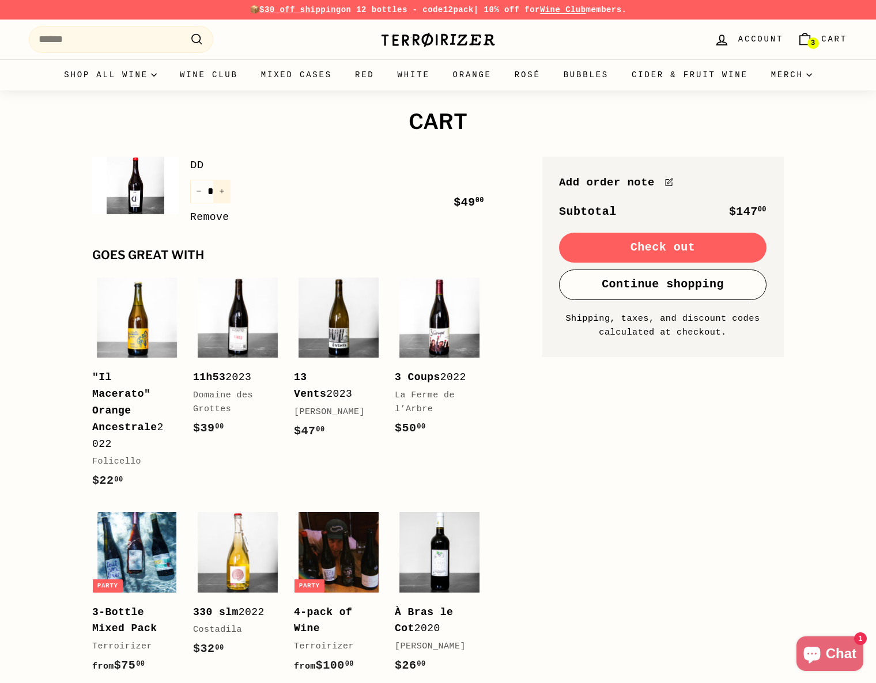
type input "*"
click at [220, 196] on div "Quantity * − + Remove" at bounding box center [210, 203] width 40 height 46
click at [224, 192] on div "Quantity * − + Remove" at bounding box center [210, 203] width 40 height 46
click at [222, 192] on icon "Increase item quantity by one" at bounding box center [222, 192] width 4 height 4
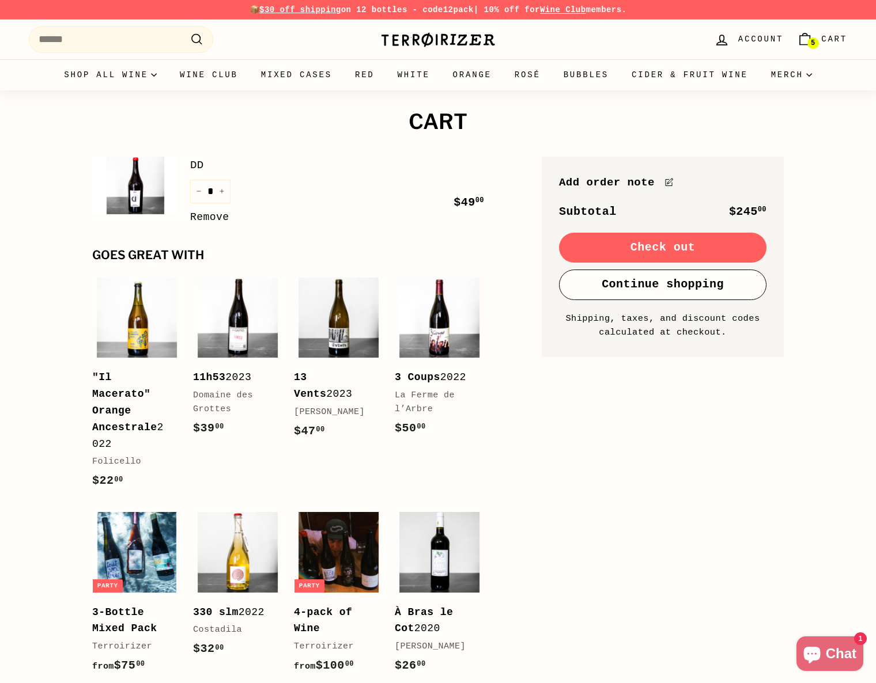
type input "*"
click at [222, 192] on div "Quantity * − + Remove" at bounding box center [210, 203] width 40 height 46
click at [222, 192] on icon "Increase item quantity by one" at bounding box center [222, 192] width 4 height 4
type input "*"
click at [655, 245] on button "Check out" at bounding box center [662, 248] width 207 height 30
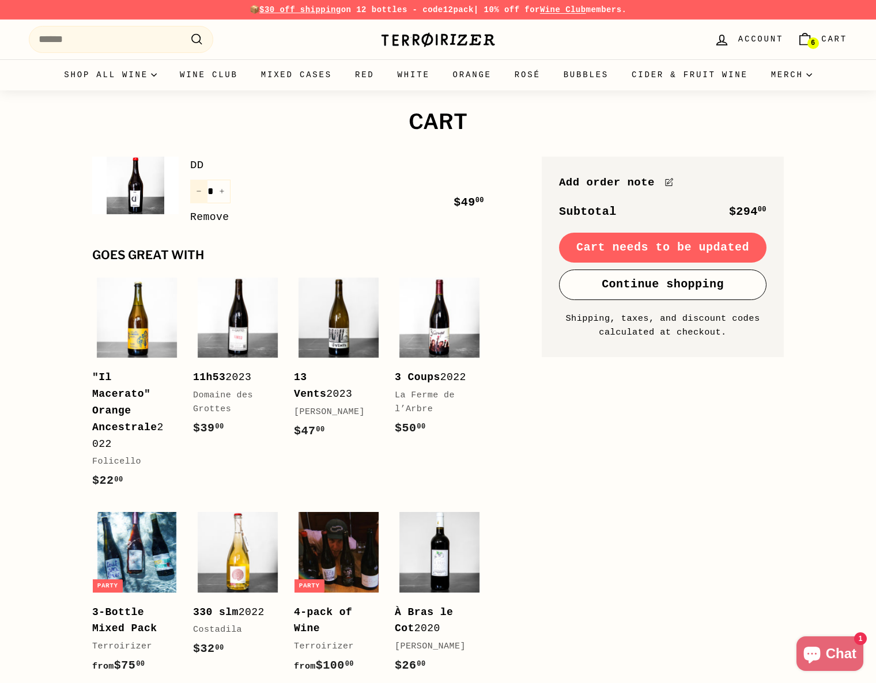
click at [201, 192] on icon "Reduce item quantity by one" at bounding box center [199, 191] width 6 height 6
type input "*"
click at [200, 192] on icon "Reduce item quantity by one" at bounding box center [199, 191] width 6 height 6
type input "*"
click at [200, 192] on icon "Reduce item quantity by one" at bounding box center [199, 191] width 6 height 6
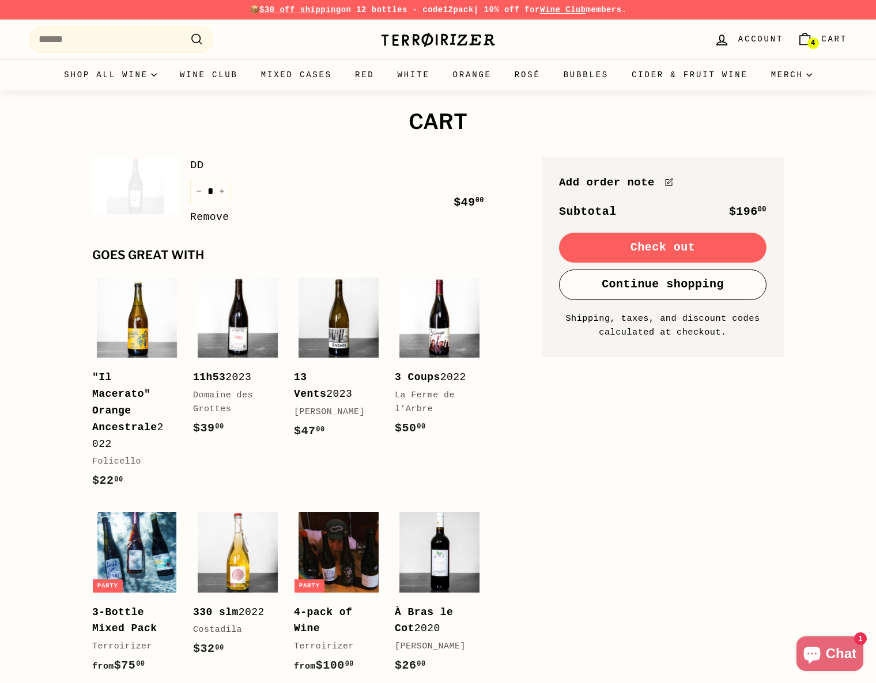
type input "*"
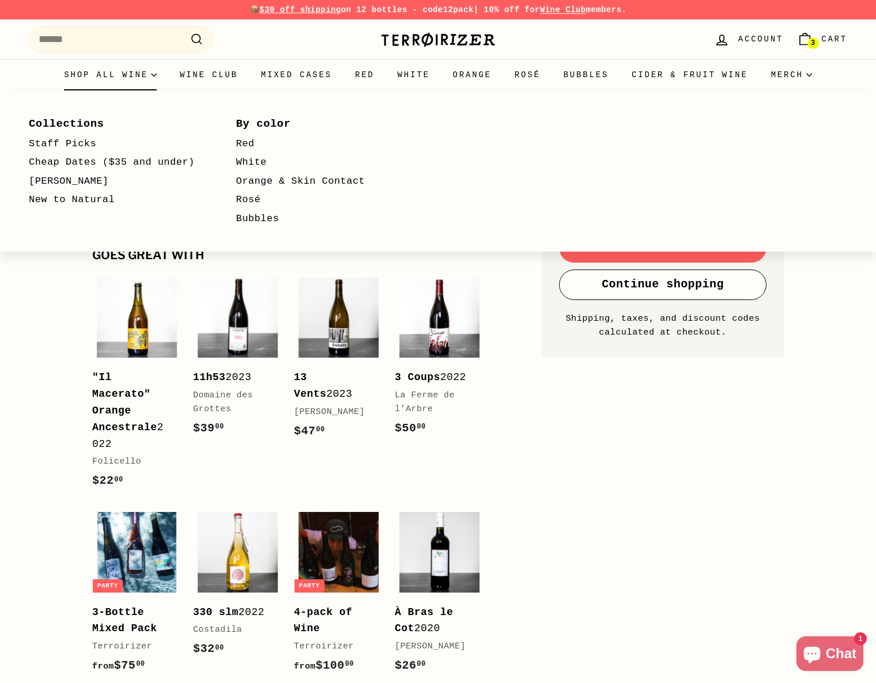
click at [126, 73] on summary "Shop all wine" at bounding box center [110, 74] width 116 height 31
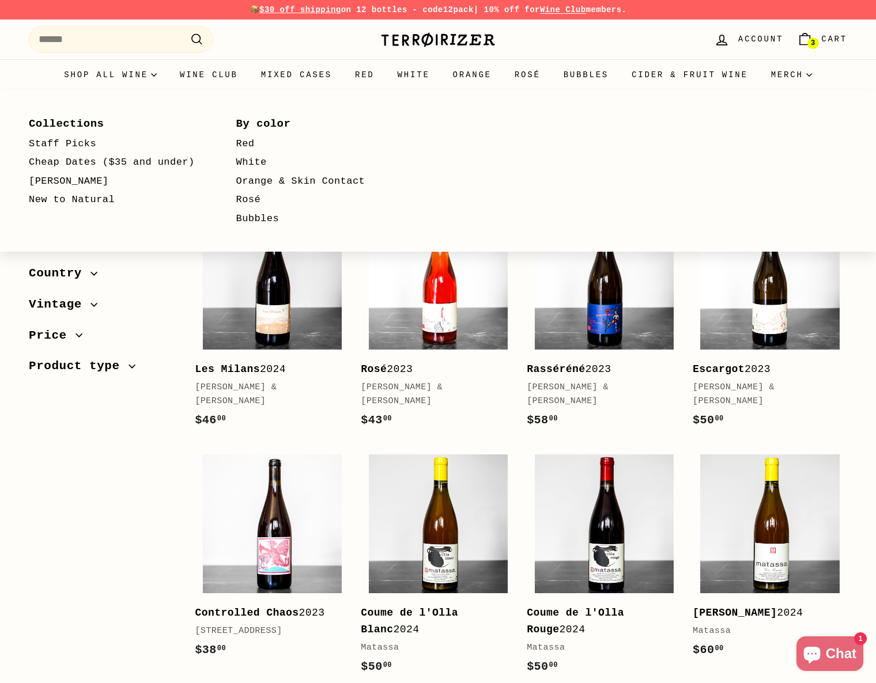
select select "**********"
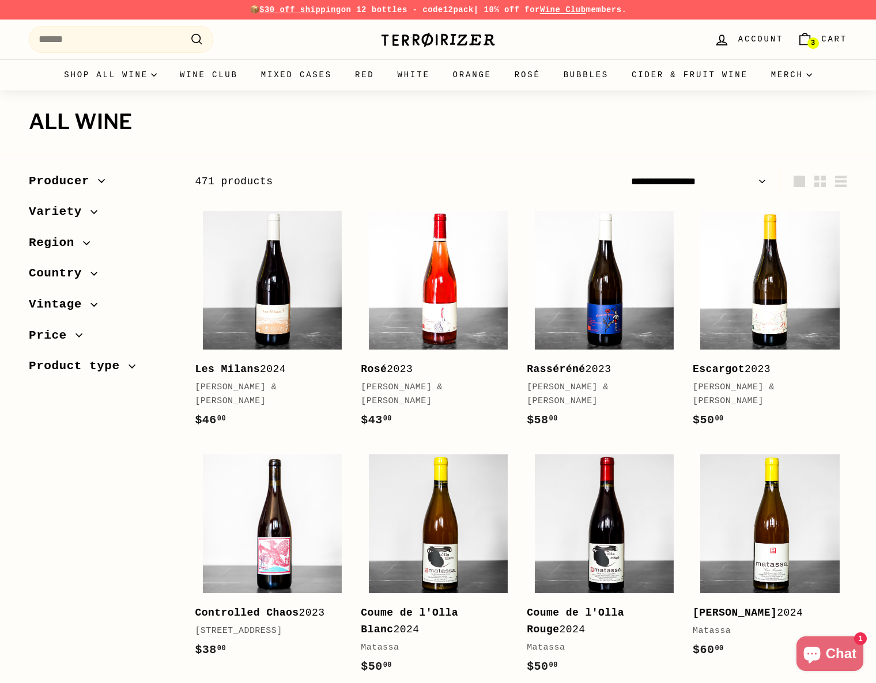
click at [74, 236] on span "Region" at bounding box center [56, 243] width 54 height 20
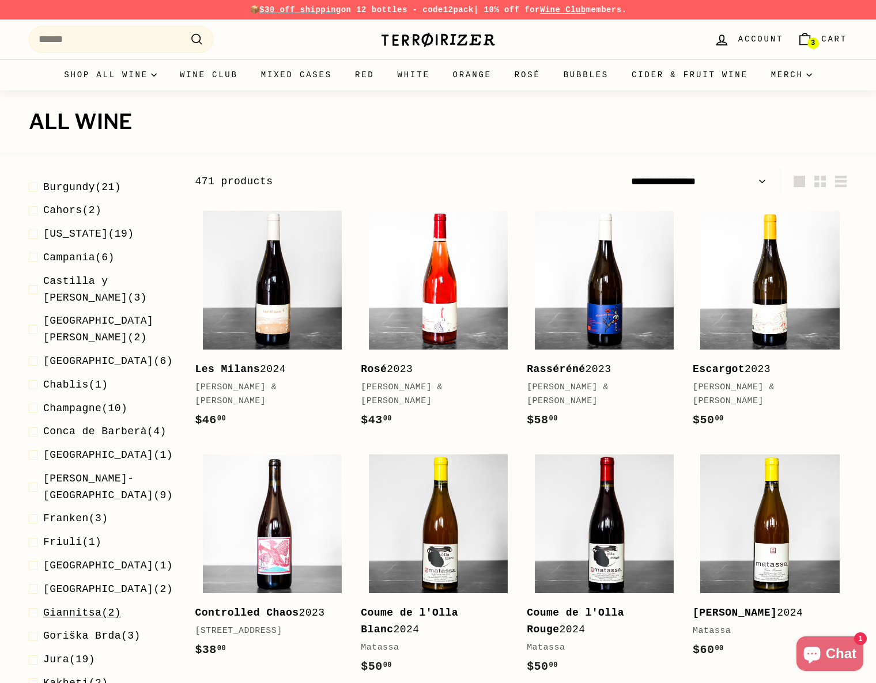
scroll to position [449, 0]
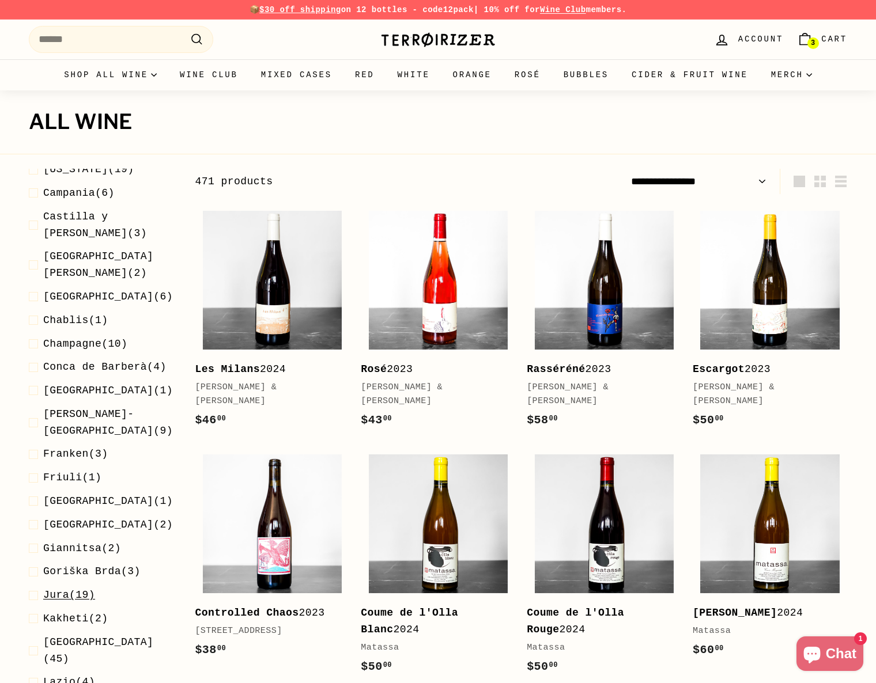
click at [55, 589] on span "Jura" at bounding box center [56, 595] width 26 height 12
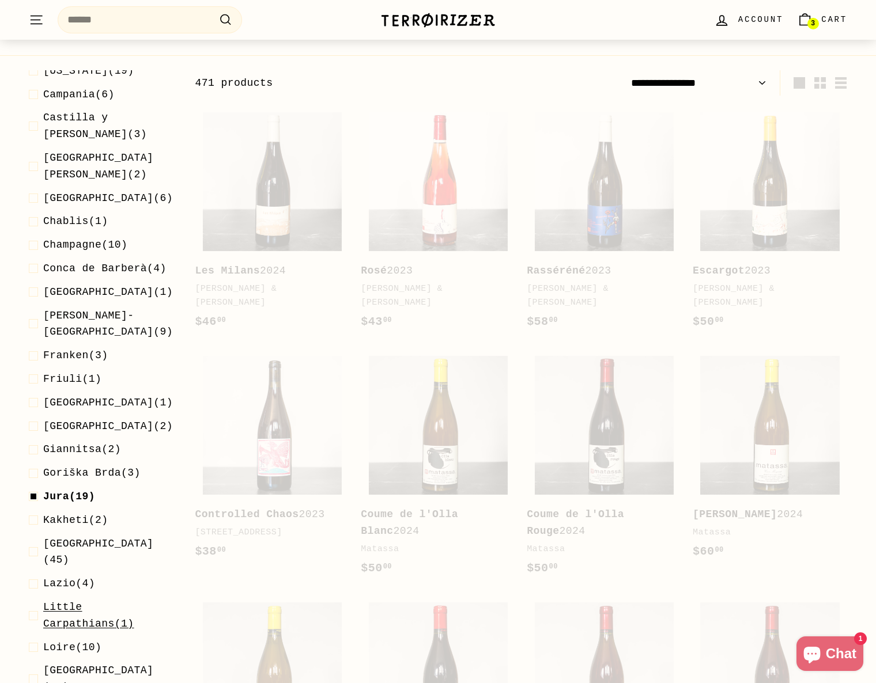
scroll to position [123, 0]
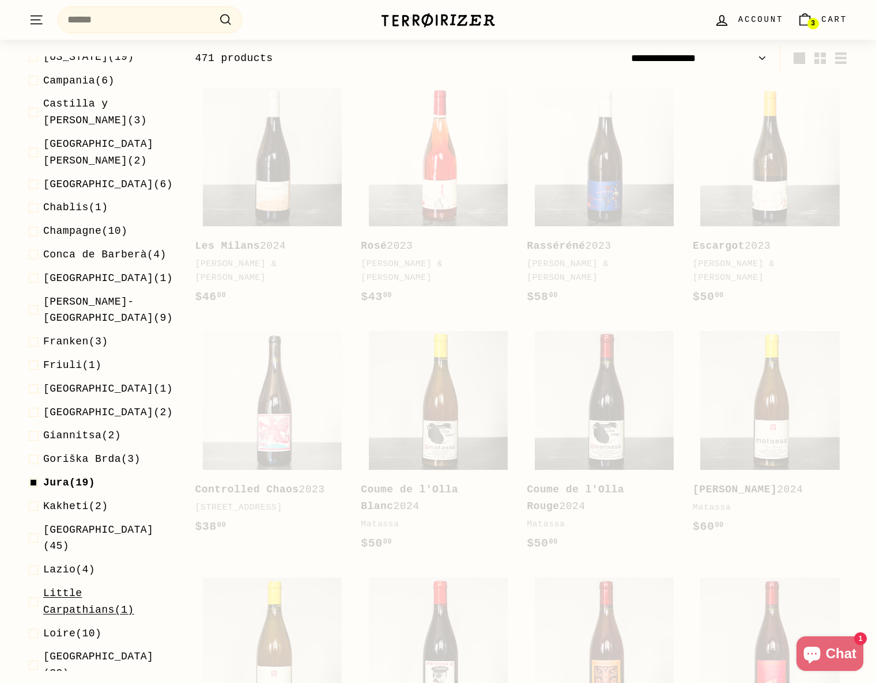
select select "**********"
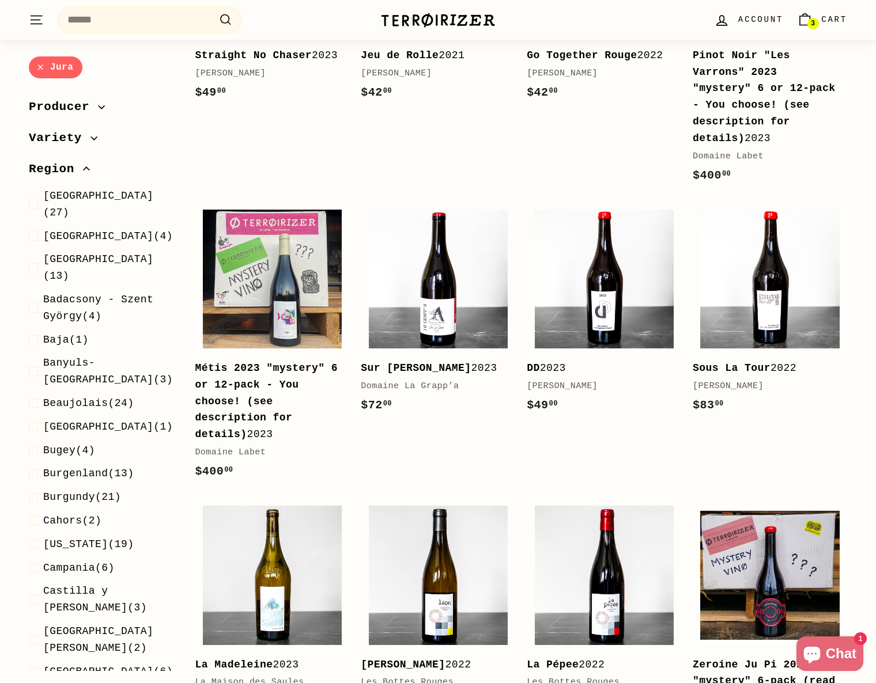
scroll to position [0, 0]
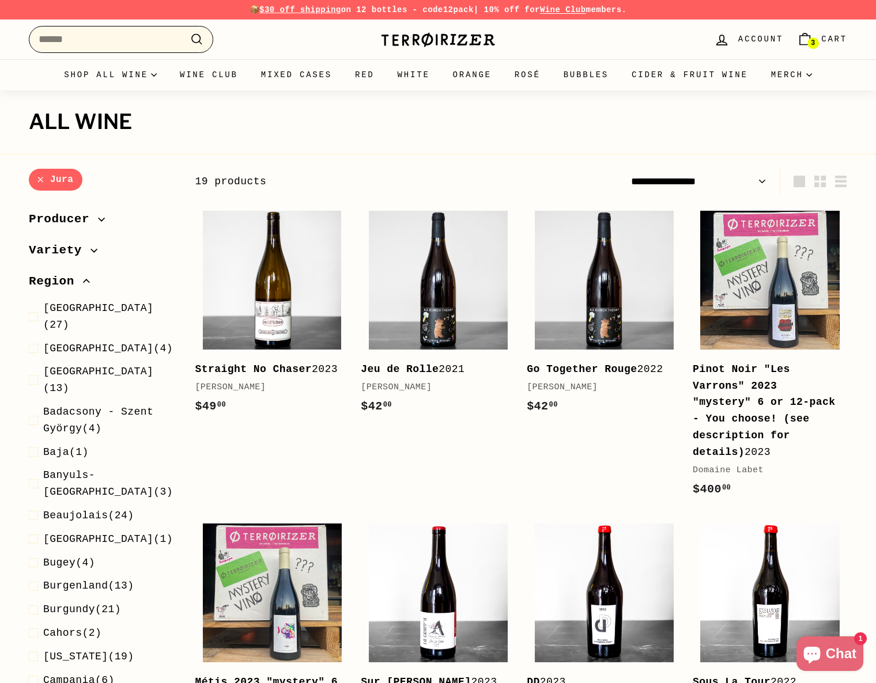
click at [149, 44] on input "Search" at bounding box center [121, 39] width 184 height 27
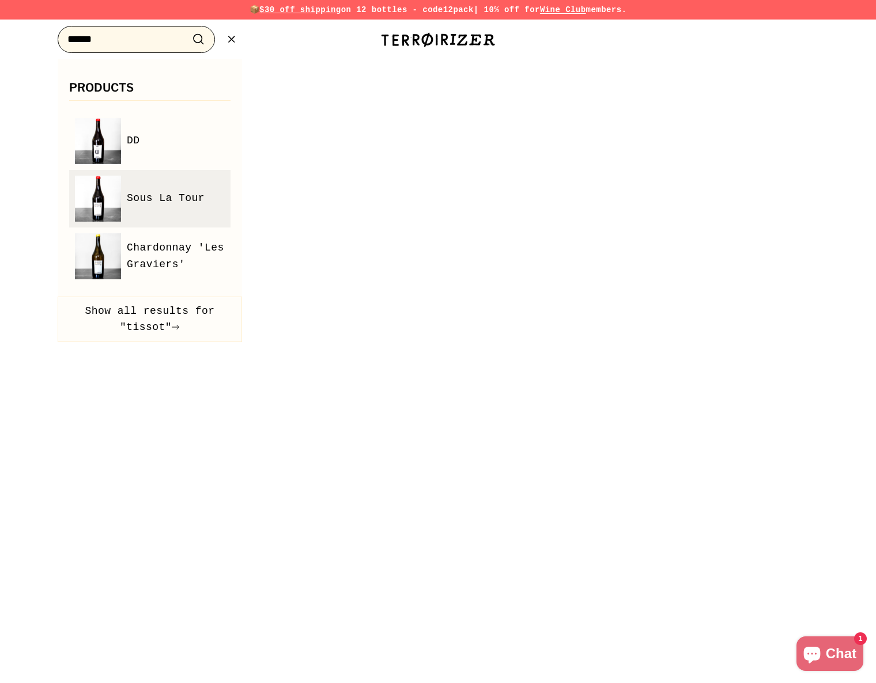
type input "******"
click at [188, 205] on span "Sous La Tour" at bounding box center [166, 198] width 78 height 17
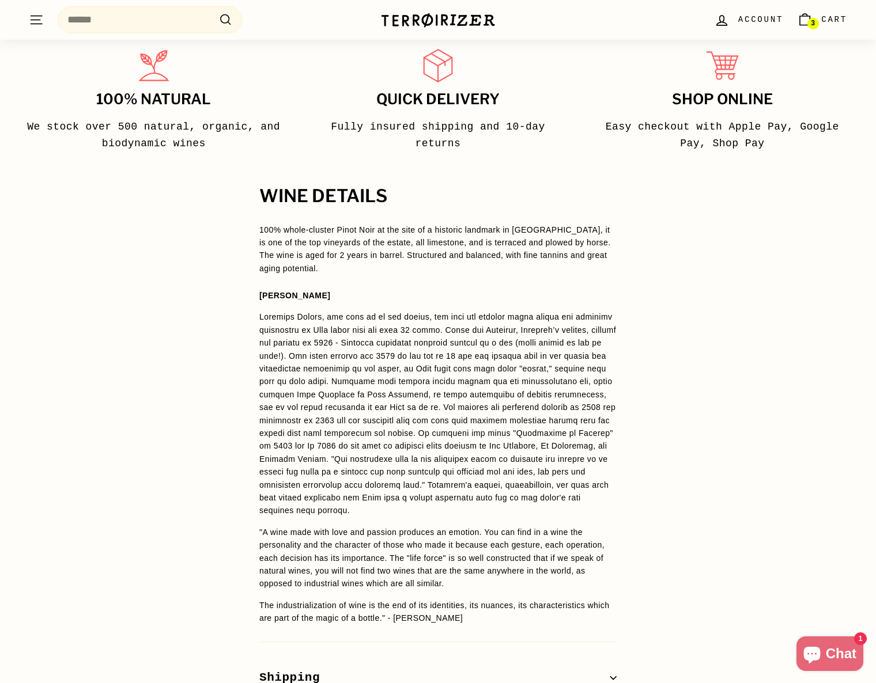
scroll to position [115, 0]
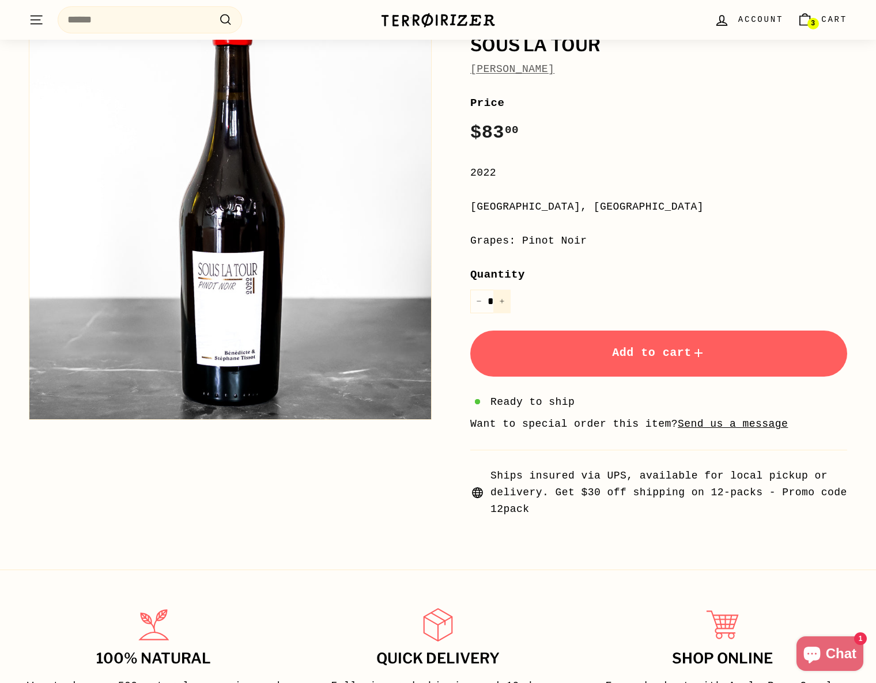
click at [506, 301] on button "+" at bounding box center [501, 302] width 17 height 24
type input "*"
click at [612, 357] on span "Add to cart" at bounding box center [658, 352] width 93 height 13
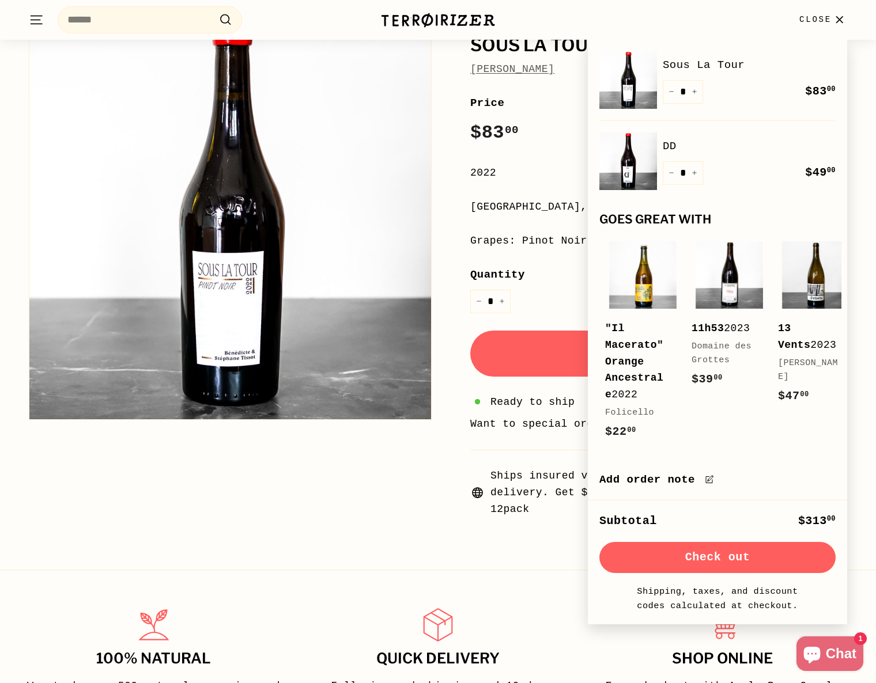
click at [345, 467] on div "Sous La Tour [PERSON_NAME] Price Regular price $83 00 $83.00 / 2022 [GEOGRAPHIC…" at bounding box center [431, 266] width 831 height 537
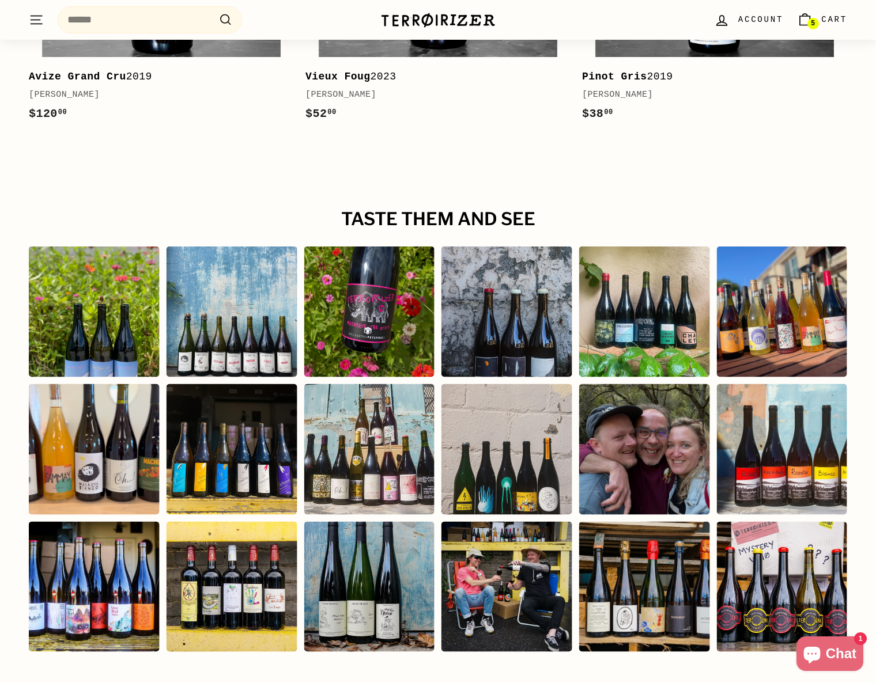
scroll to position [1963, 0]
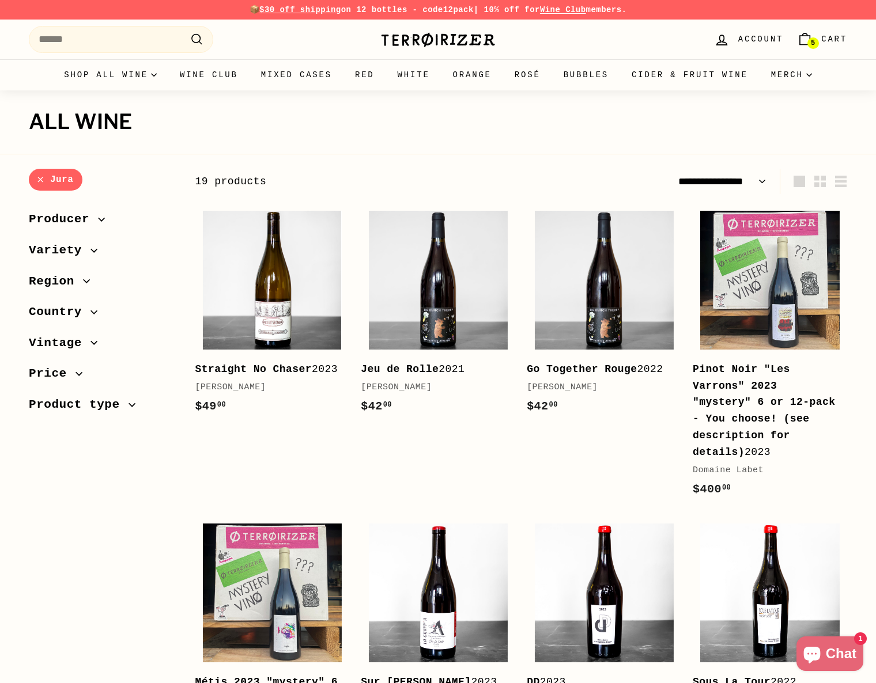
select select "**********"
click at [599, 303] on img at bounding box center [604, 280] width 139 height 139
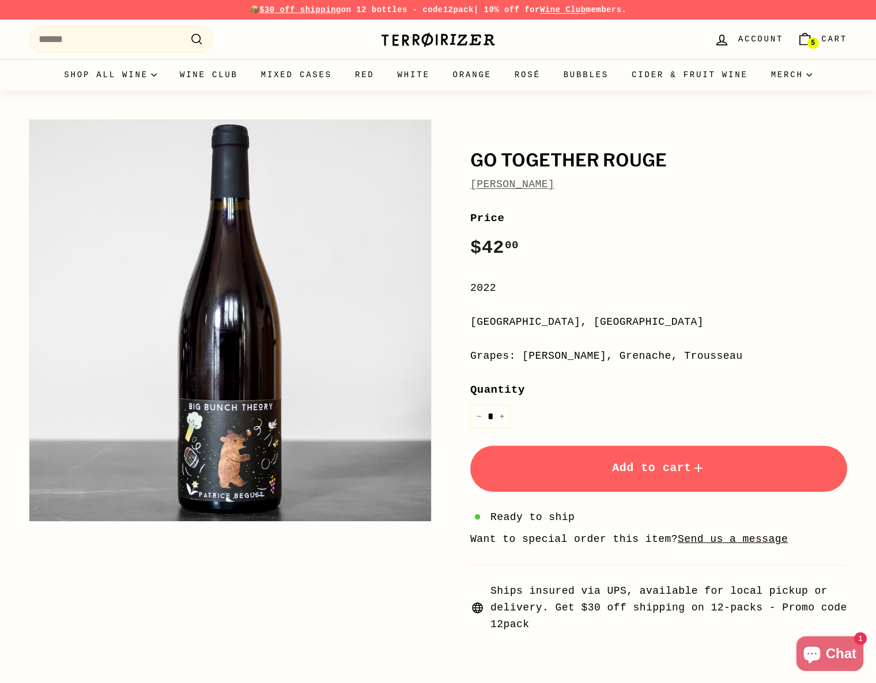
click at [600, 468] on button "Add to cart" at bounding box center [658, 469] width 377 height 46
